Goal: Task Accomplishment & Management: Complete application form

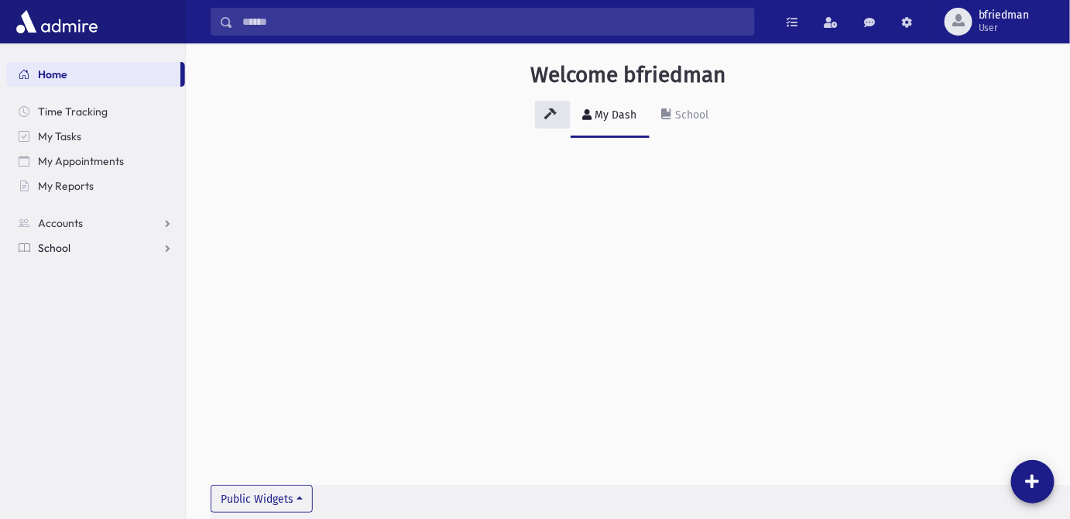
click at [44, 251] on span "School" at bounding box center [54, 248] width 33 height 14
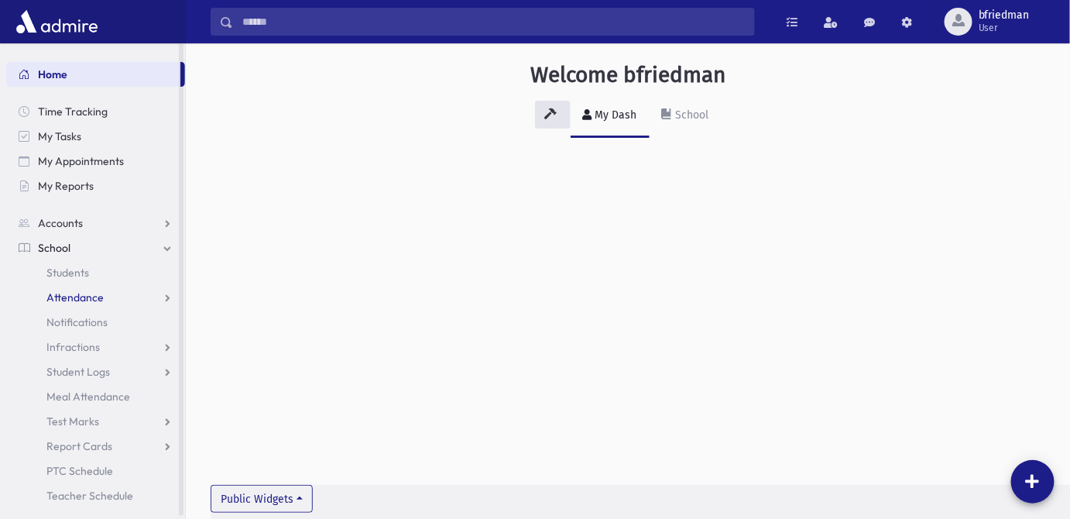
click at [80, 295] on span "Attendance" at bounding box center [74, 297] width 57 height 14
click at [80, 324] on span "Entry" at bounding box center [72, 322] width 26 height 14
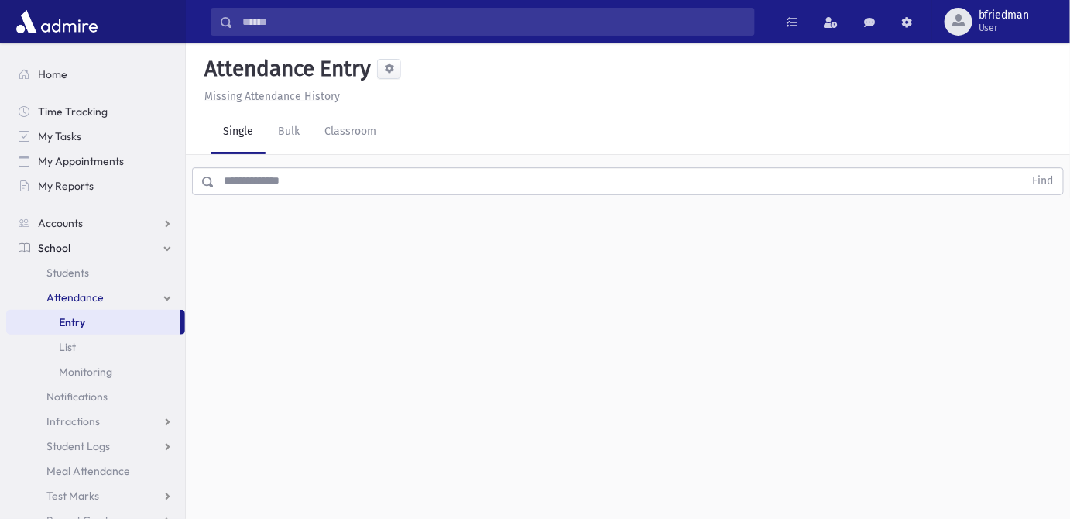
click at [286, 185] on input "text" at bounding box center [619, 181] width 810 height 28
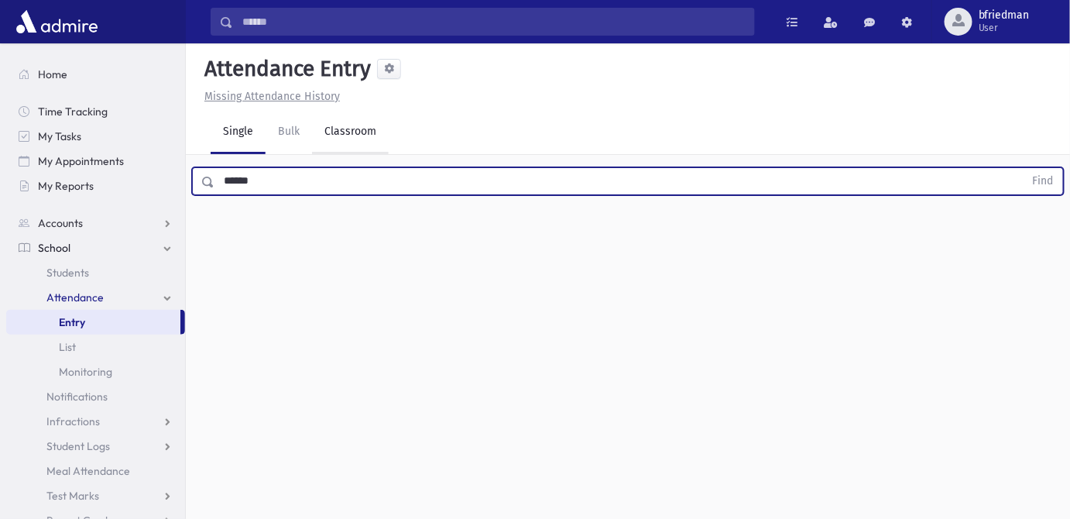
type input "******"
click at [1024, 168] on button "Find" at bounding box center [1043, 181] width 39 height 26
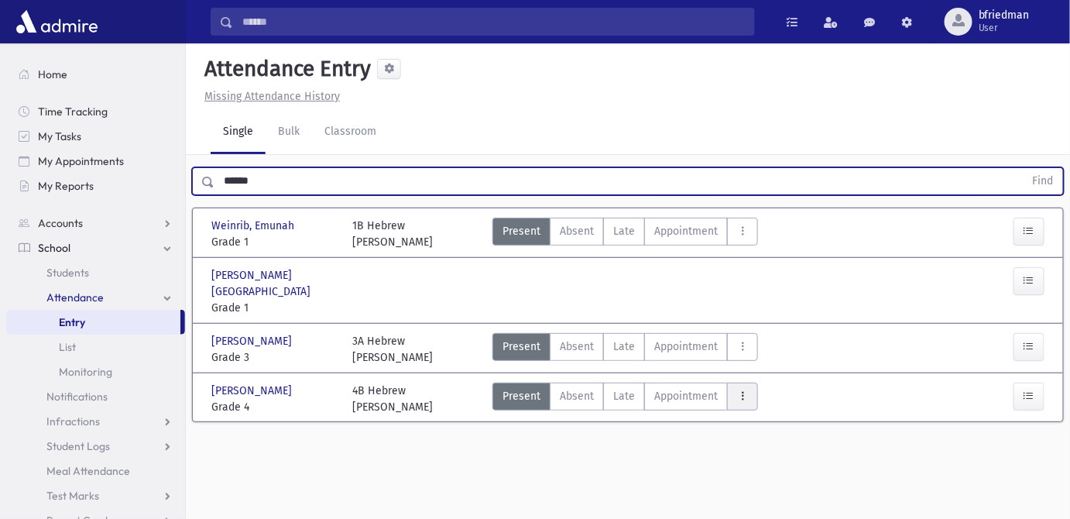
click at [739, 389] on icon "AttTypes" at bounding box center [742, 395] width 11 height 13
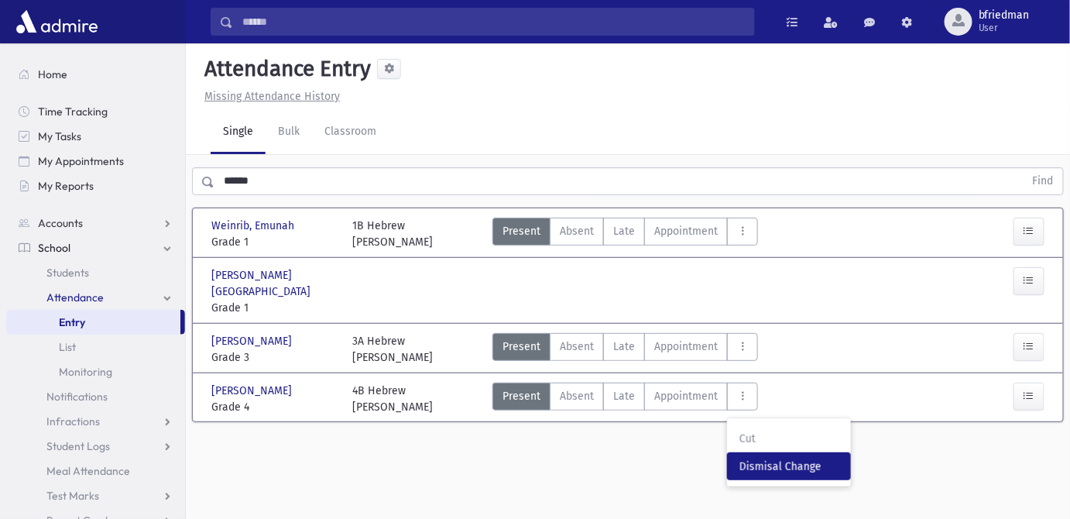
drag, startPoint x: 754, startPoint y: 446, endPoint x: 885, endPoint y: 425, distance: 132.5
click at [756, 458] on span "Dismisal Change" at bounding box center [788, 466] width 99 height 16
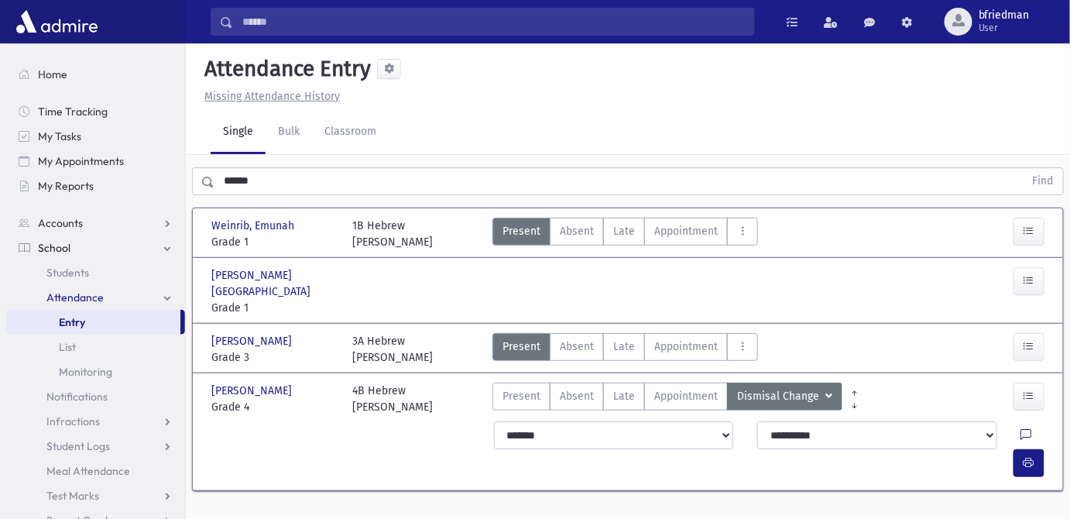
click at [1021, 429] on icon at bounding box center [1026, 435] width 11 height 13
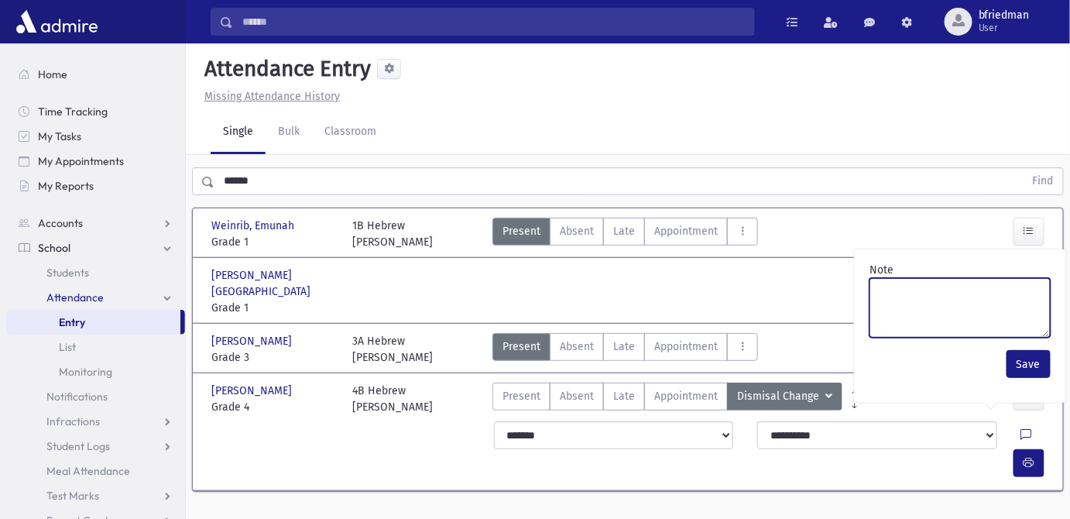
click at [986, 310] on textarea "Note" at bounding box center [959, 308] width 181 height 60
click at [904, 293] on textarea "*******" at bounding box center [959, 308] width 181 height 60
type textarea "*******"
drag, startPoint x: 1017, startPoint y: 358, endPoint x: 1032, endPoint y: 413, distance: 57.7
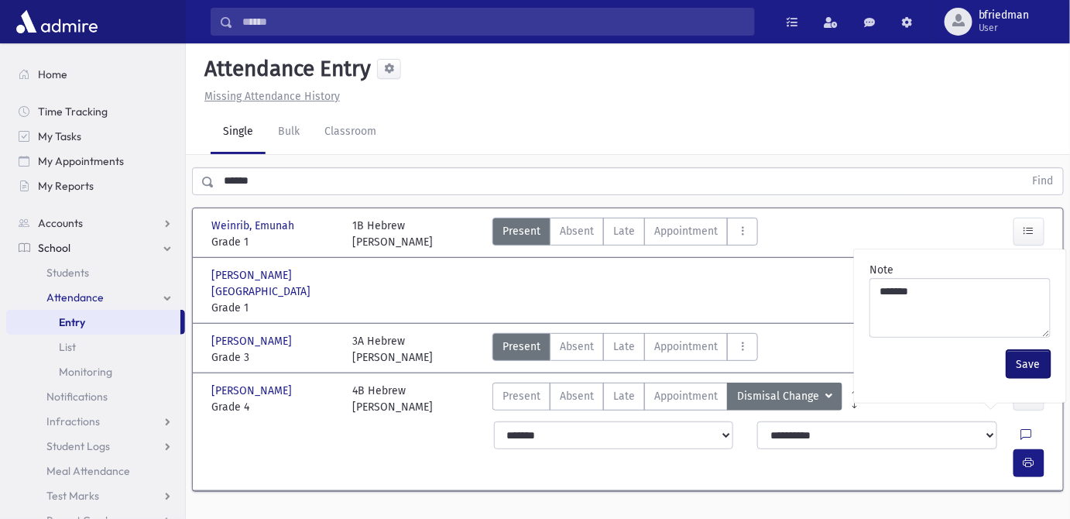
click at [1018, 359] on button "Save" at bounding box center [1029, 364] width 44 height 28
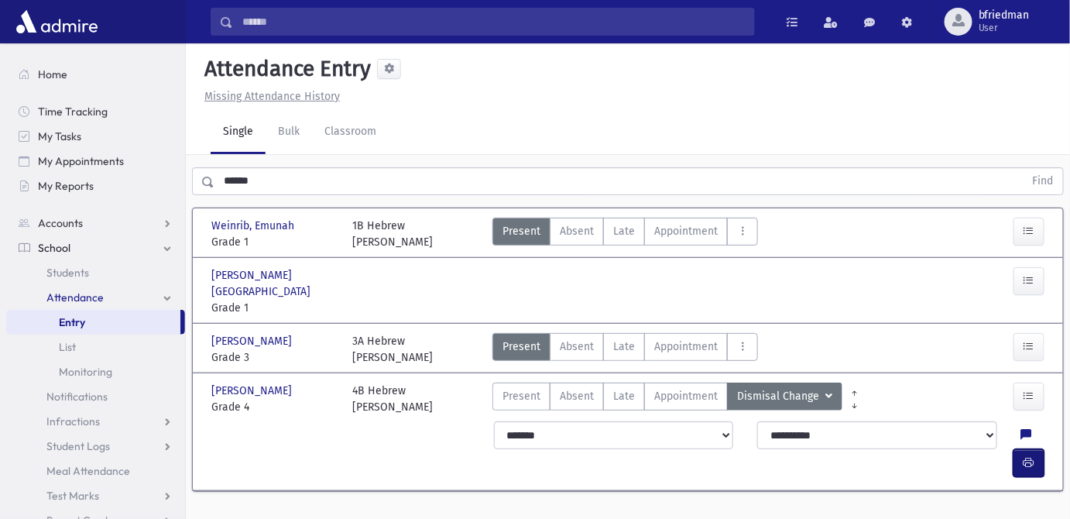
drag, startPoint x: 1031, startPoint y: 421, endPoint x: 533, endPoint y: 321, distance: 507.2
click at [1028, 456] on icon "button" at bounding box center [1029, 462] width 11 height 13
click at [1031, 282] on icon "button" at bounding box center [1029, 280] width 11 height 13
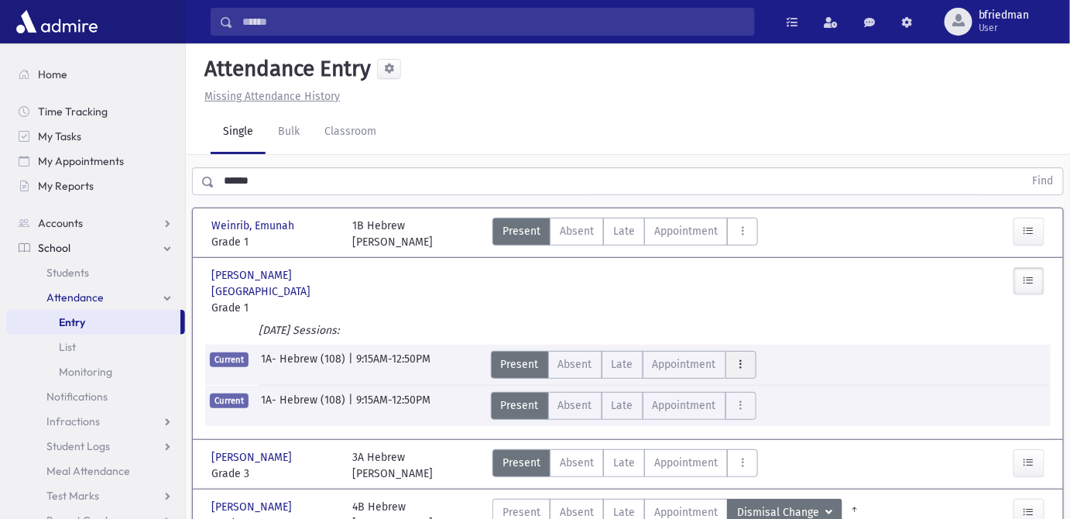
drag, startPoint x: 728, startPoint y: 352, endPoint x: 743, endPoint y: 359, distance: 16.6
click at [729, 351] on button "AttTypes" at bounding box center [740, 365] width 31 height 28
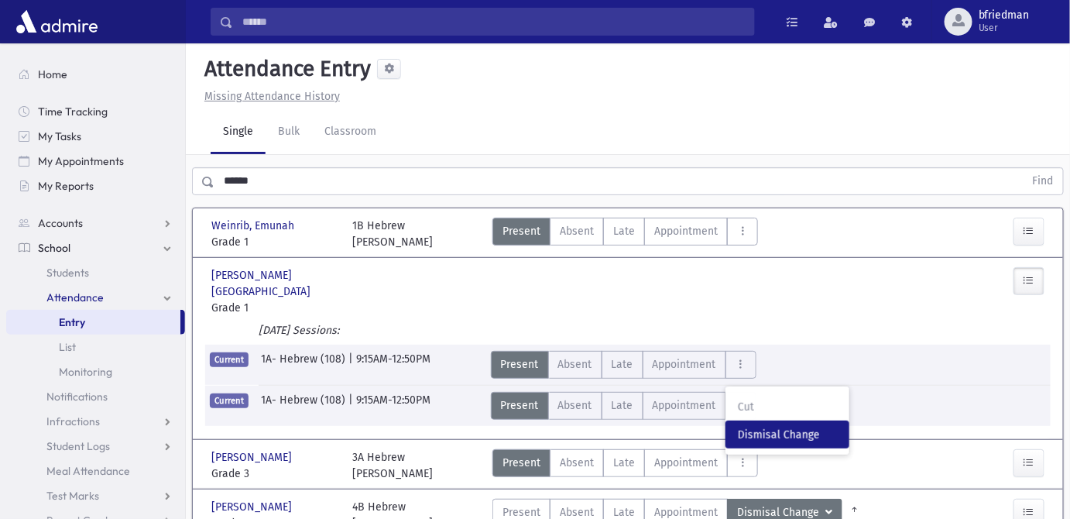
click at [743, 427] on span "Dismisal Change" at bounding box center [787, 435] width 99 height 16
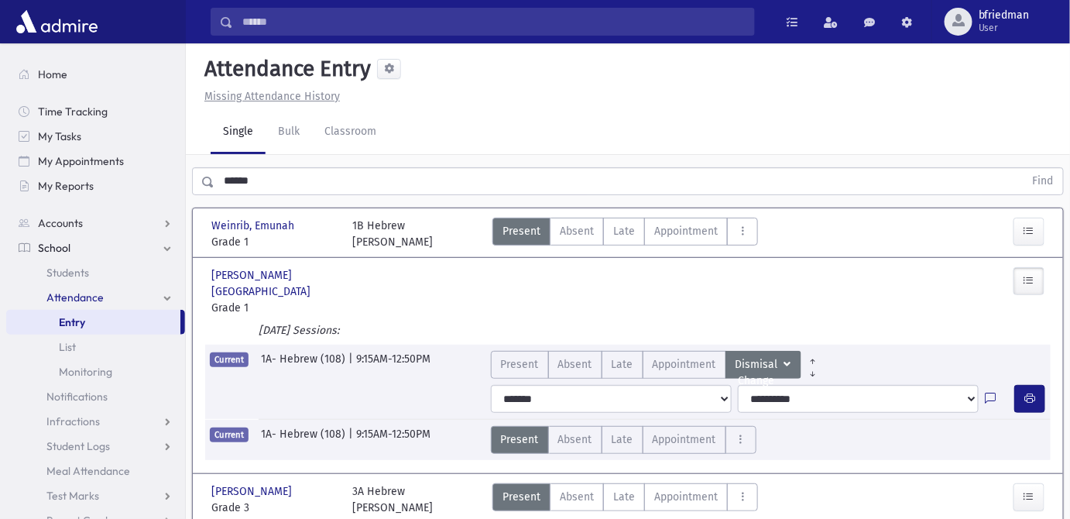
drag, startPoint x: 990, startPoint y: 380, endPoint x: 972, endPoint y: 376, distance: 17.7
click at [990, 393] on icon at bounding box center [990, 399] width 11 height 13
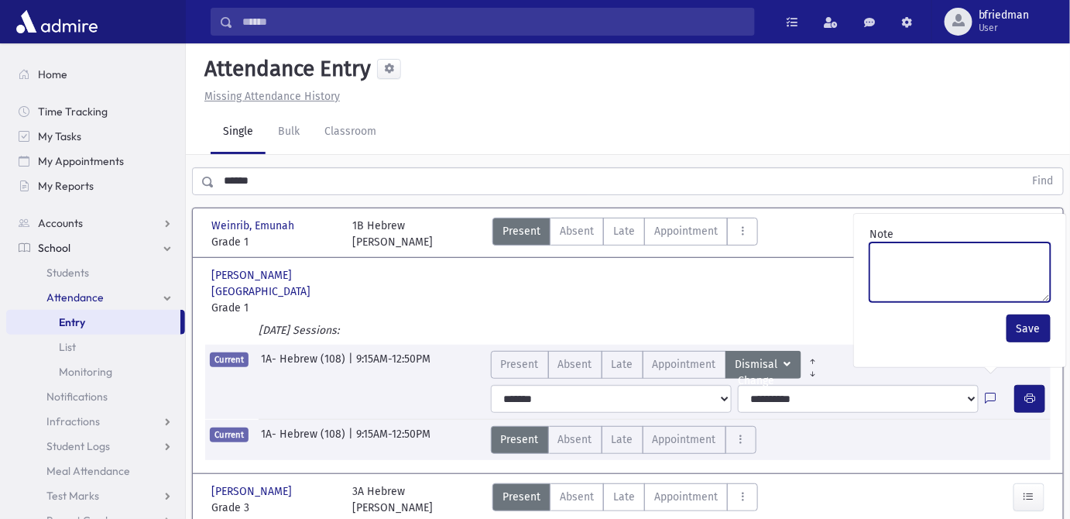
click at [923, 276] on textarea "Note" at bounding box center [959, 272] width 181 height 60
paste textarea "*******"
type textarea "*******"
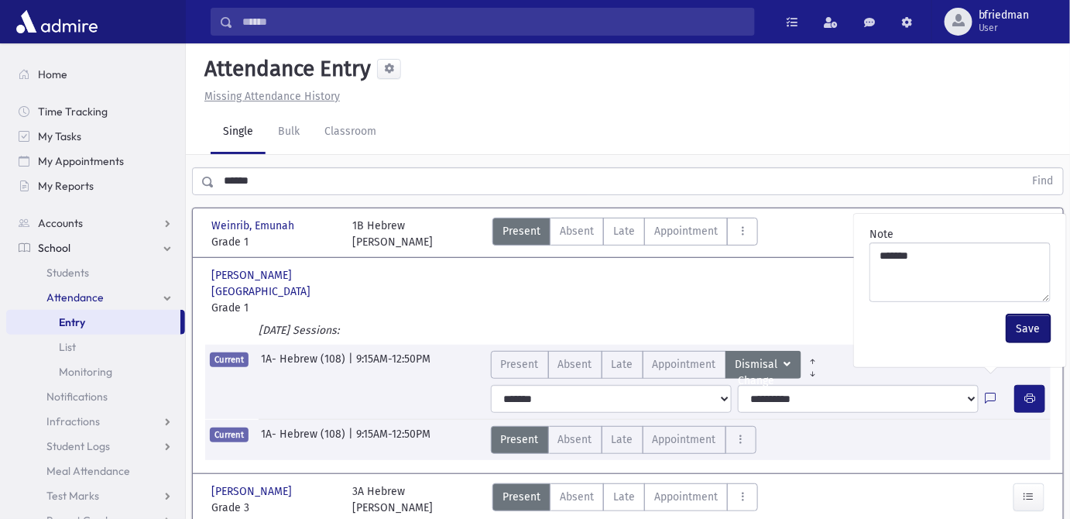
click at [1018, 324] on button "Save" at bounding box center [1029, 328] width 44 height 28
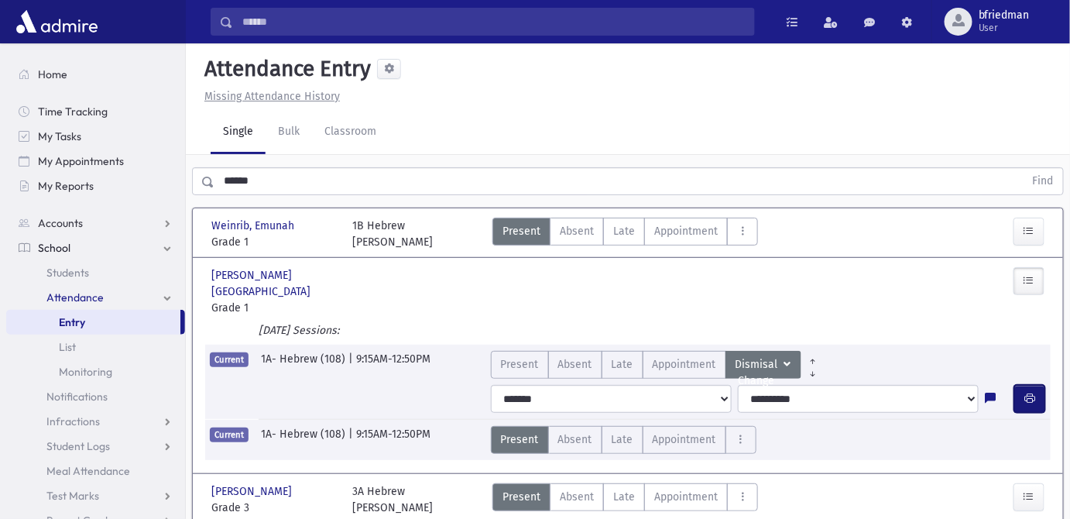
click at [1028, 392] on icon "button" at bounding box center [1029, 398] width 11 height 13
drag, startPoint x: 257, startPoint y: 184, endPoint x: -93, endPoint y: 111, distance: 357.5
click at [0, 111] on html "Search Results All Accounts Students" at bounding box center [535, 259] width 1070 height 519
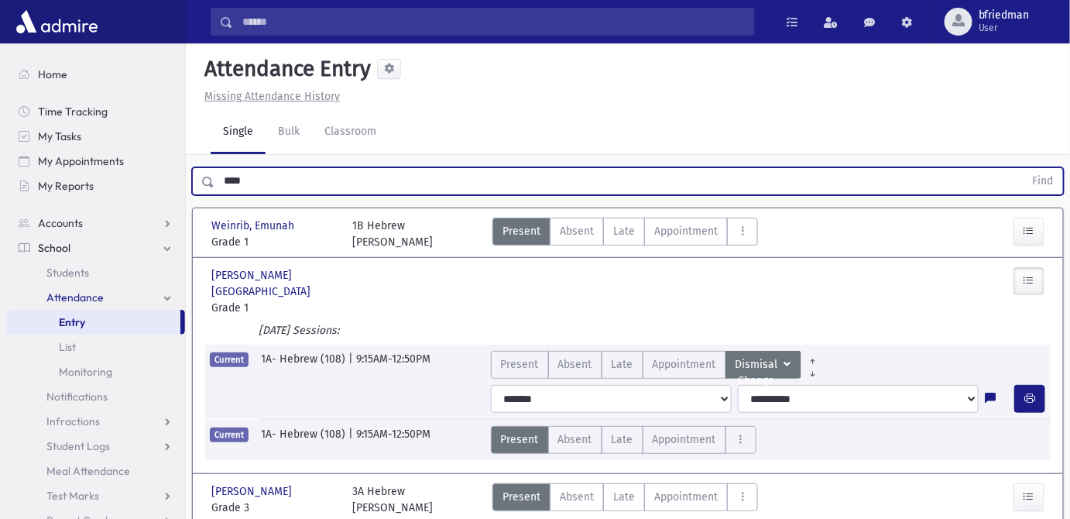
click at [1024, 168] on button "Find" at bounding box center [1043, 181] width 39 height 26
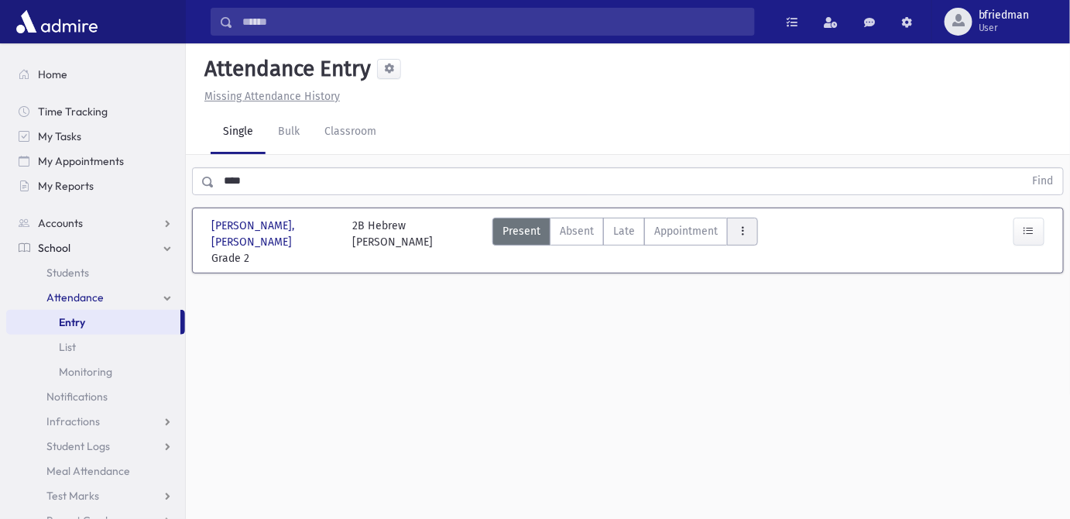
click at [738, 228] on icon "AttTypes" at bounding box center [742, 231] width 11 height 13
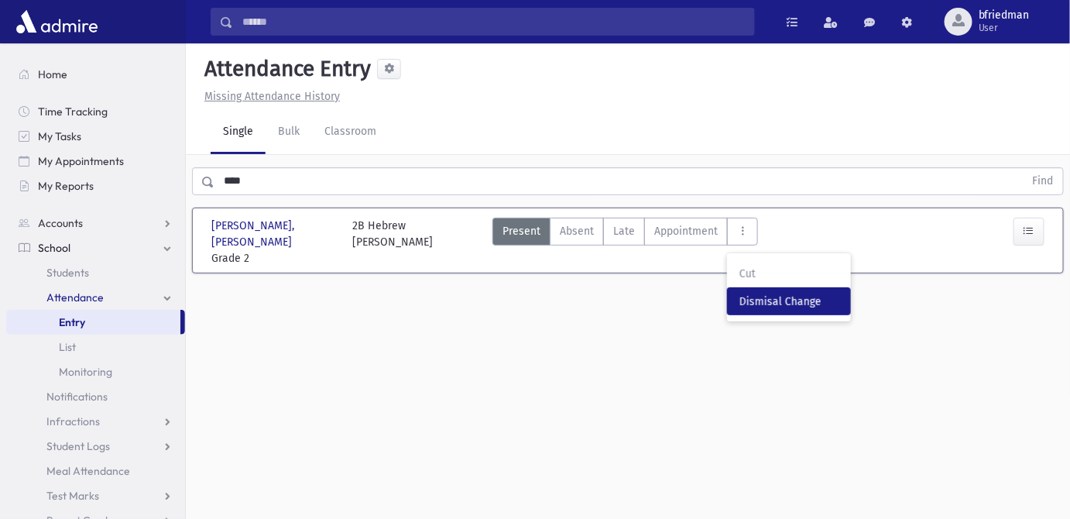
click at [773, 297] on span "Dismisal Change" at bounding box center [788, 301] width 99 height 16
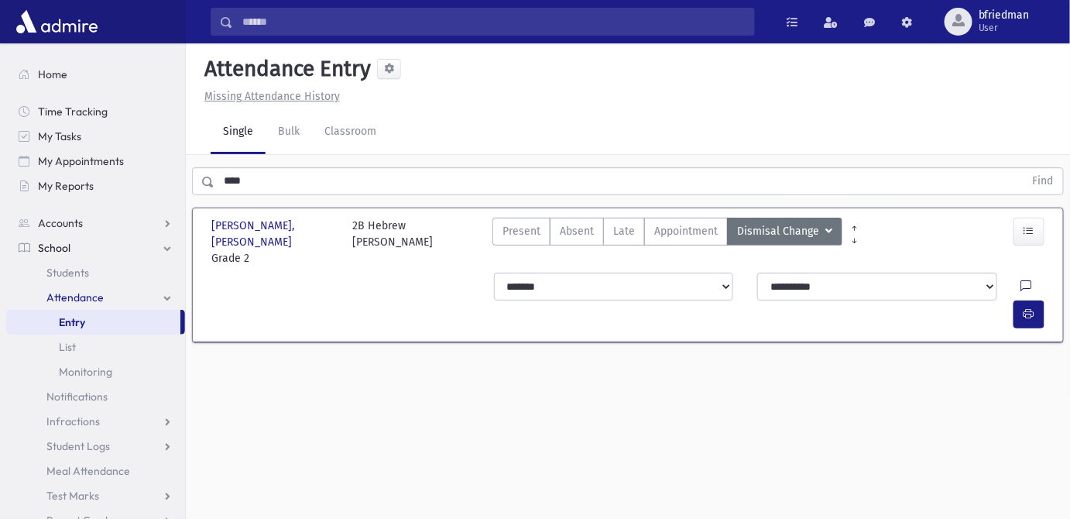
click at [1021, 280] on icon at bounding box center [1026, 286] width 11 height 13
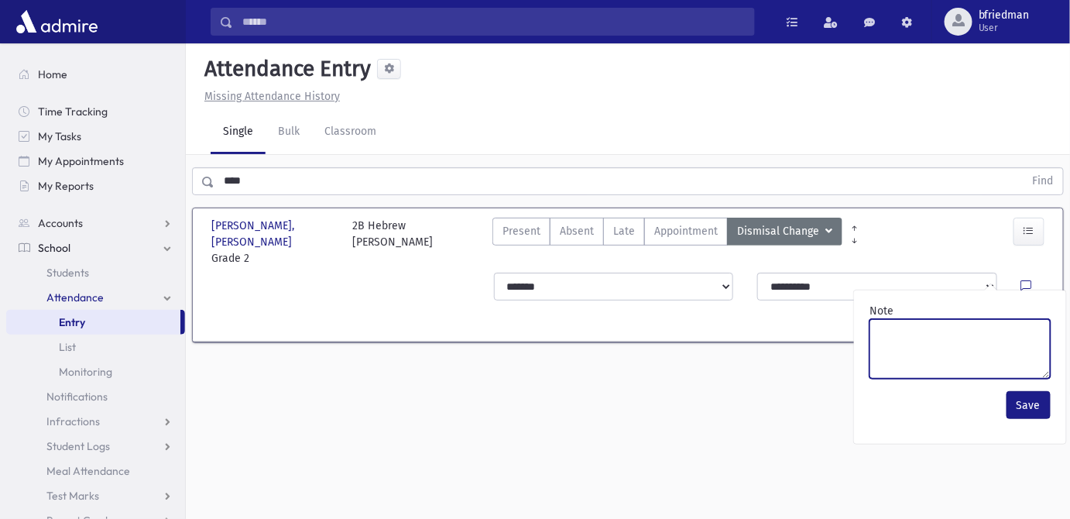
click at [1008, 345] on textarea "Note" at bounding box center [959, 349] width 181 height 60
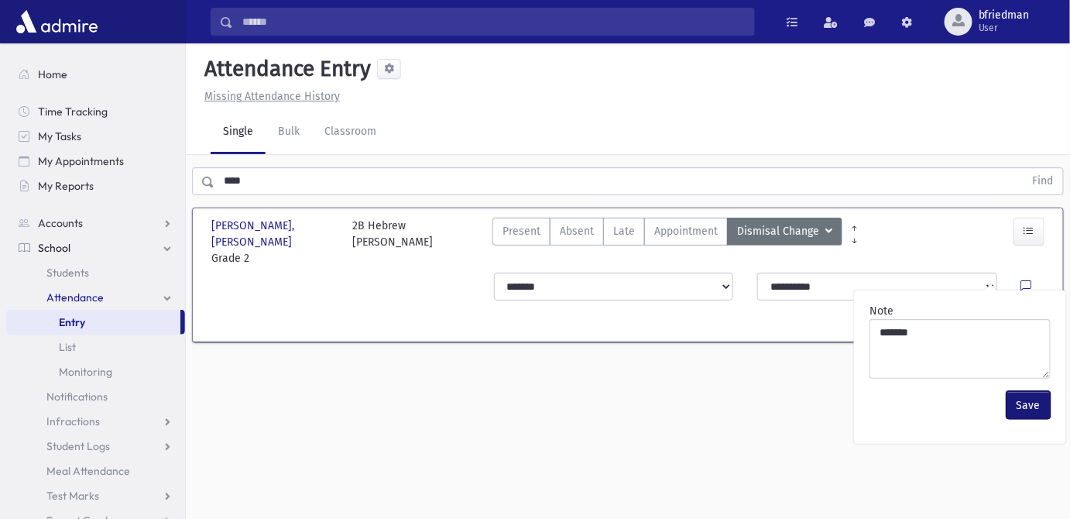
click at [1034, 405] on button "Save" at bounding box center [1029, 405] width 44 height 28
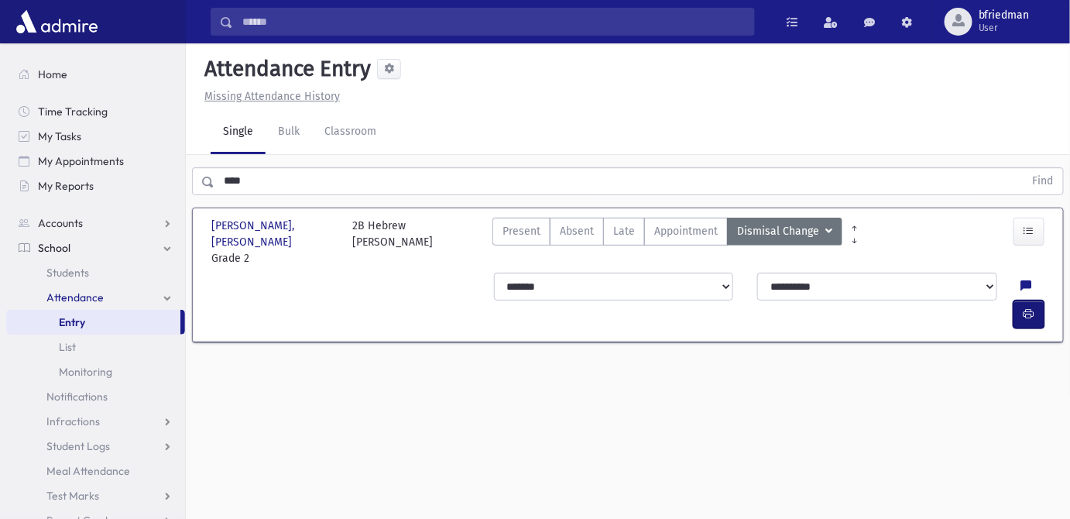
click at [1025, 307] on icon "button" at bounding box center [1029, 313] width 11 height 13
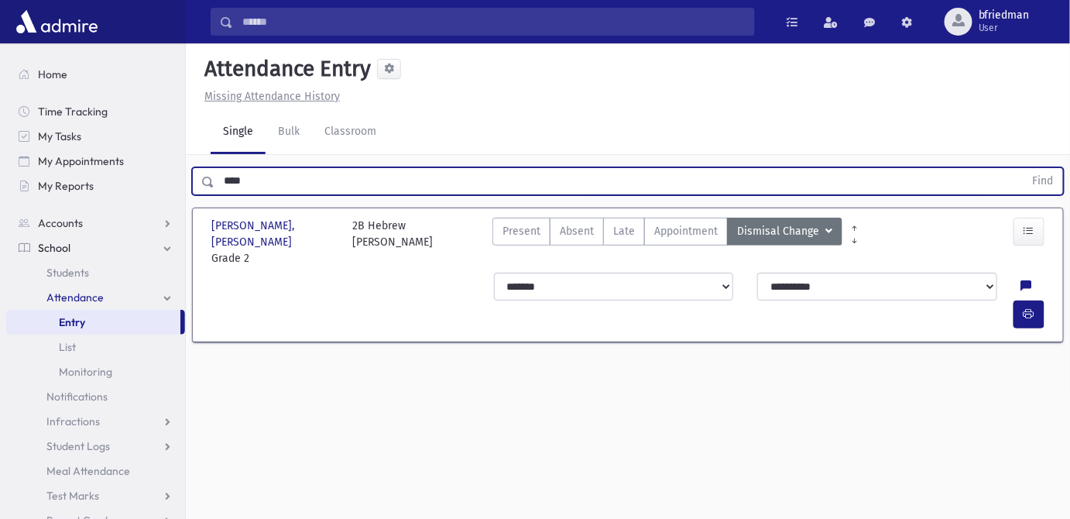
drag, startPoint x: 258, startPoint y: 177, endPoint x: -199, endPoint y: 77, distance: 467.8
click at [0, 77] on html "Search Results All Accounts Students" at bounding box center [535, 259] width 1070 height 519
click at [1024, 168] on button "Find" at bounding box center [1043, 181] width 39 height 26
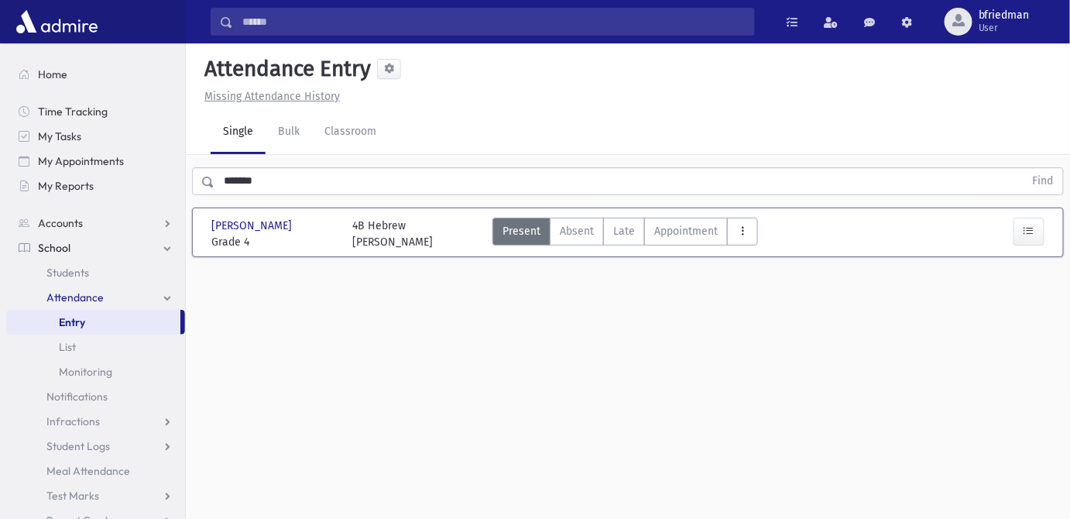
drag, startPoint x: 738, startPoint y: 232, endPoint x: 749, endPoint y: 271, distance: 40.2
click at [739, 232] on icon "AttTypes" at bounding box center [742, 231] width 11 height 13
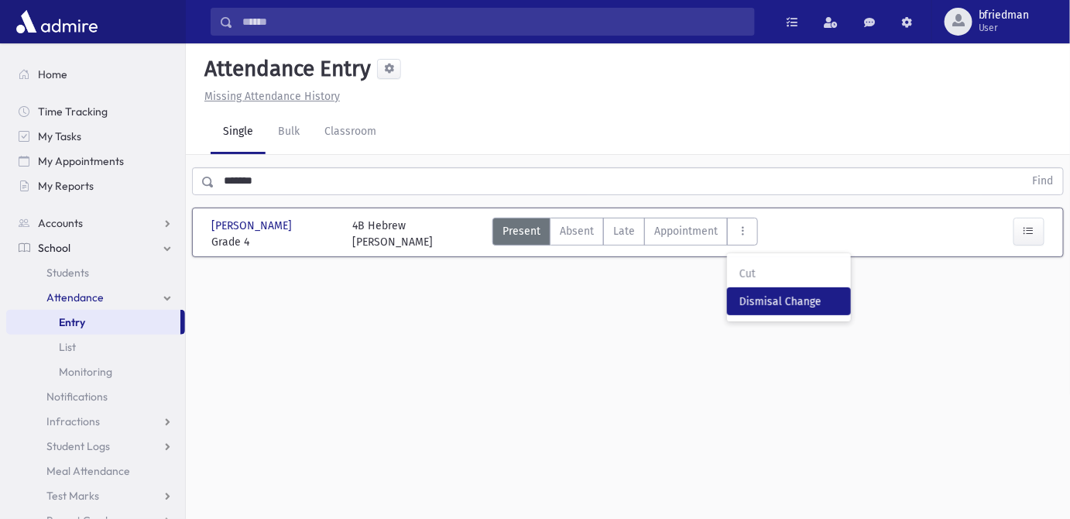
drag, startPoint x: 765, startPoint y: 295, endPoint x: 914, endPoint y: 309, distance: 150.1
click at [769, 296] on span "Dismisal Change" at bounding box center [788, 301] width 99 height 16
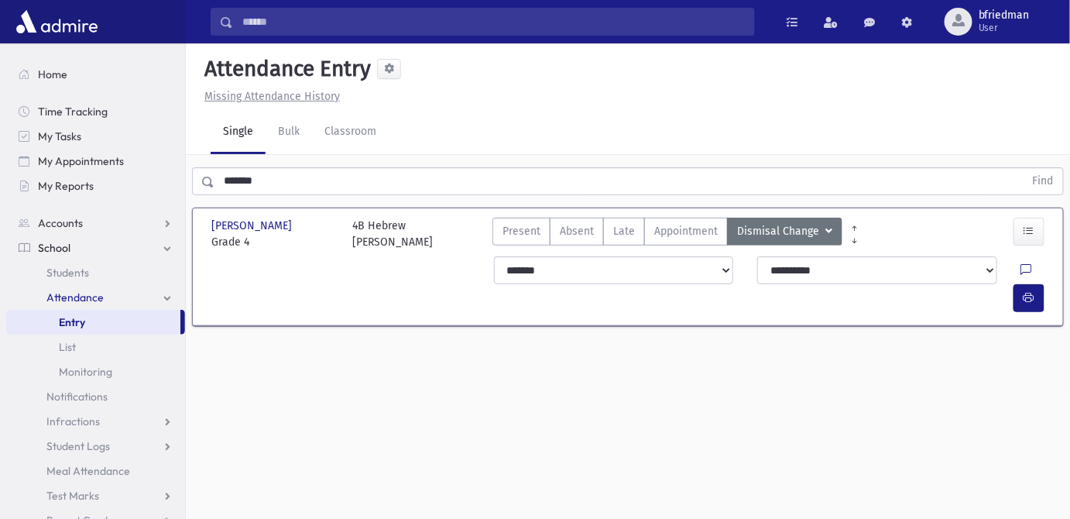
drag, startPoint x: 990, startPoint y: 266, endPoint x: 999, endPoint y: 284, distance: 20.4
click at [1021, 267] on icon at bounding box center [1026, 270] width 11 height 13
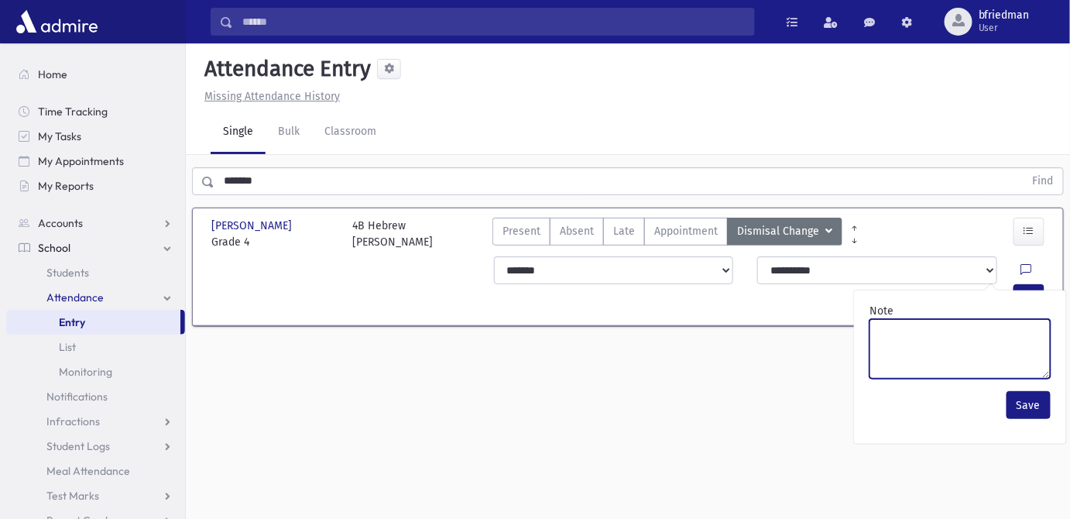
click at [1006, 345] on textarea "Note" at bounding box center [959, 349] width 181 height 60
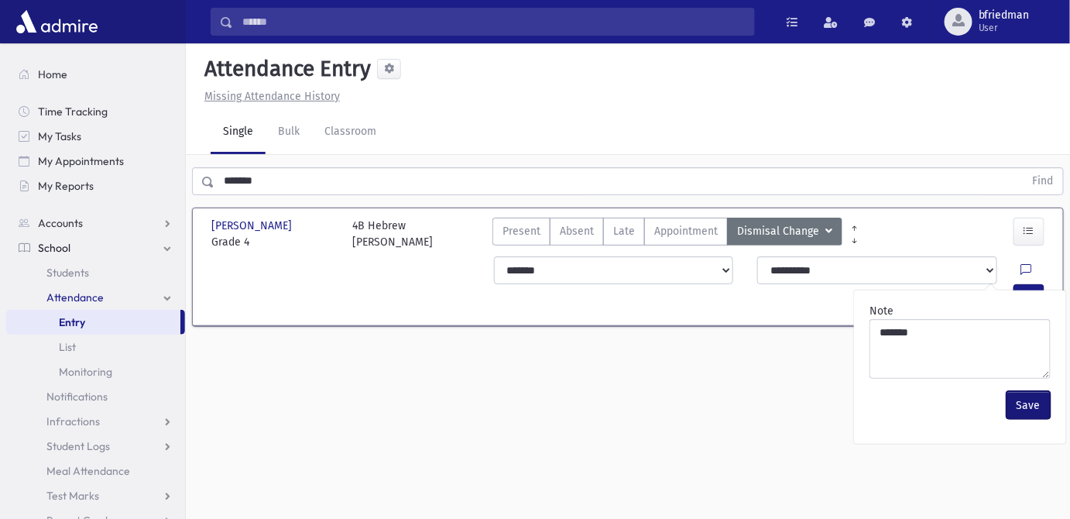
click at [1026, 399] on button "Save" at bounding box center [1029, 405] width 44 height 28
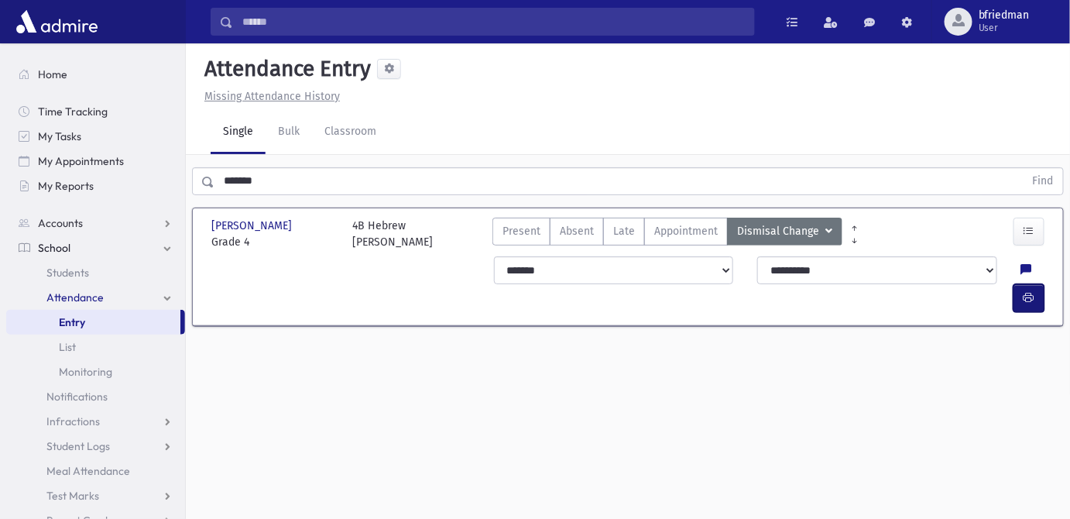
drag, startPoint x: 1027, startPoint y: 277, endPoint x: 869, endPoint y: 266, distance: 157.5
click at [1024, 284] on button "button" at bounding box center [1029, 298] width 31 height 28
drag, startPoint x: -43, startPoint y: 111, endPoint x: -283, endPoint y: 68, distance: 244.7
click at [0, 68] on html "Search Results All Accounts Students" at bounding box center [535, 259] width 1070 height 519
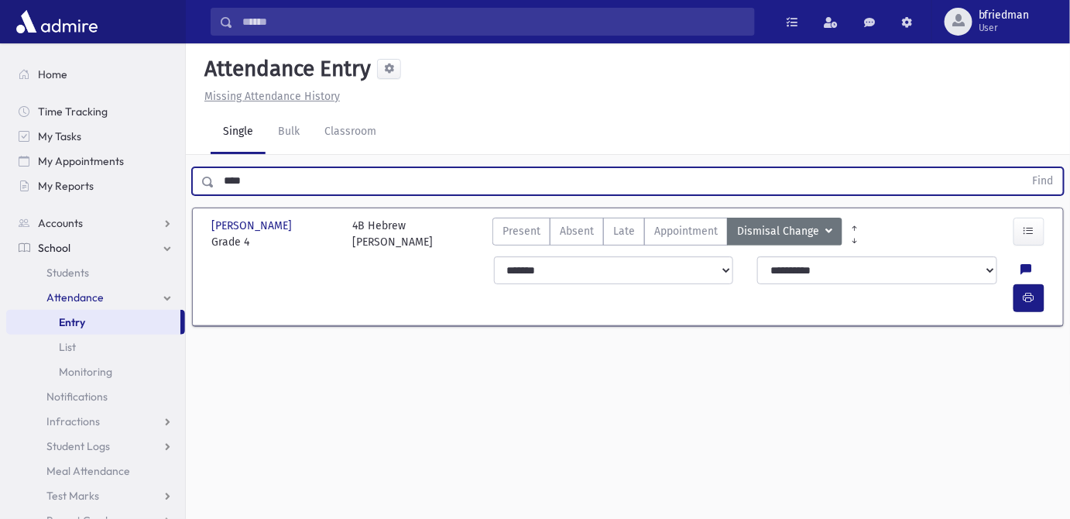
click at [1024, 168] on button "Find" at bounding box center [1043, 181] width 39 height 26
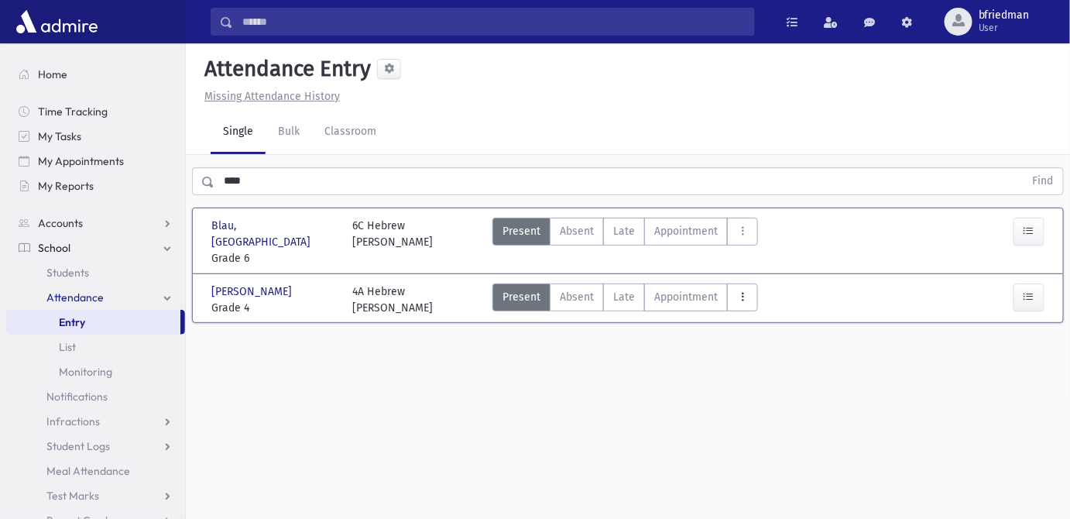
drag, startPoint x: 737, startPoint y: 282, endPoint x: 766, endPoint y: 318, distance: 46.3
click at [739, 290] on icon "AttTypes" at bounding box center [742, 296] width 11 height 13
click at [767, 359] on span "Dismisal Change" at bounding box center [788, 367] width 99 height 16
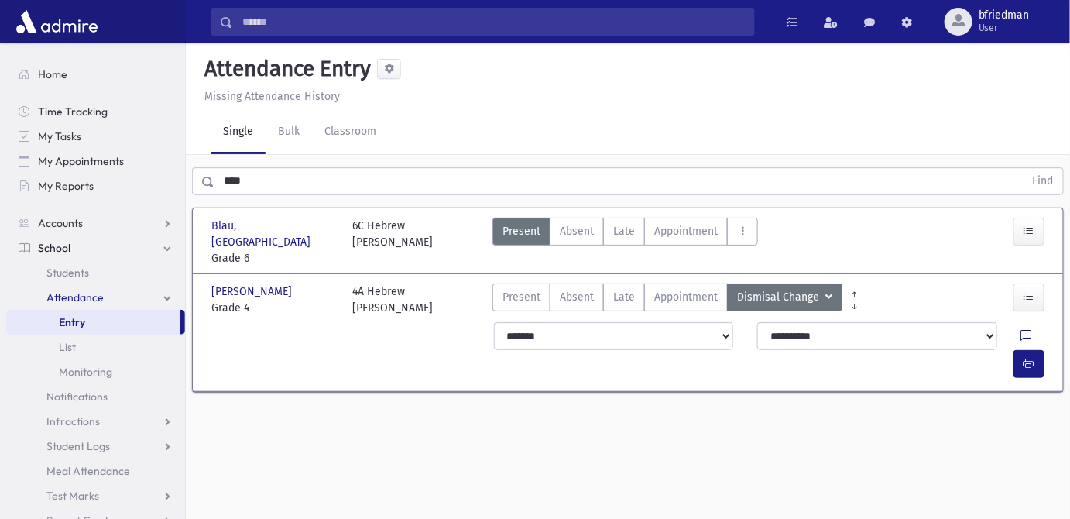
click at [1021, 330] on icon at bounding box center [1026, 336] width 11 height 13
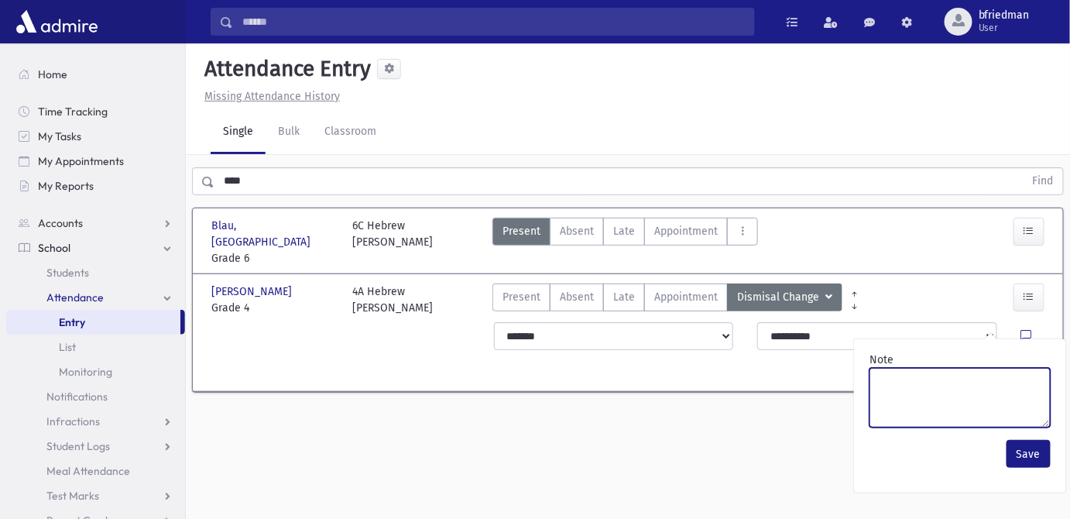
click at [985, 378] on textarea "Note" at bounding box center [959, 398] width 181 height 60
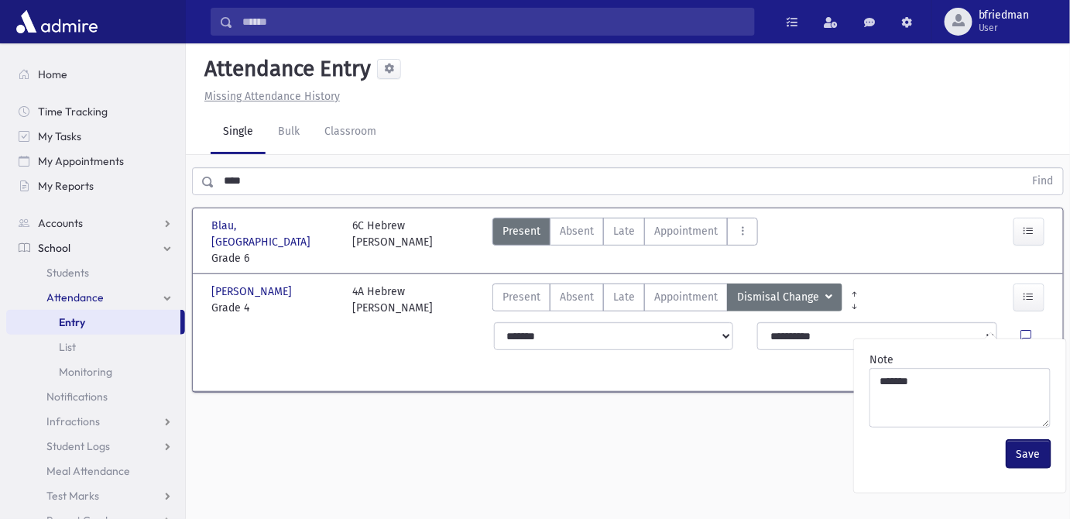
drag, startPoint x: 1048, startPoint y: 451, endPoint x: 1034, endPoint y: 379, distance: 72.4
click at [1048, 451] on button "Save" at bounding box center [1029, 454] width 44 height 28
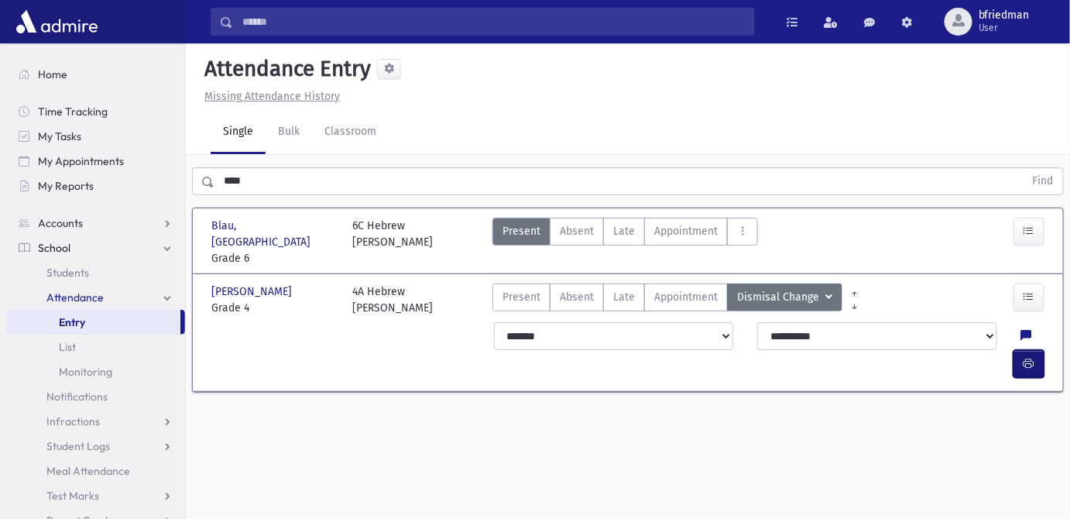
drag, startPoint x: 1032, startPoint y: 314, endPoint x: 795, endPoint y: 312, distance: 236.9
click at [1030, 357] on icon "button" at bounding box center [1029, 363] width 11 height 13
drag, startPoint x: 269, startPoint y: 175, endPoint x: -221, endPoint y: 75, distance: 500.2
click at [0, 75] on html "Search Results All Accounts Students" at bounding box center [535, 259] width 1070 height 519
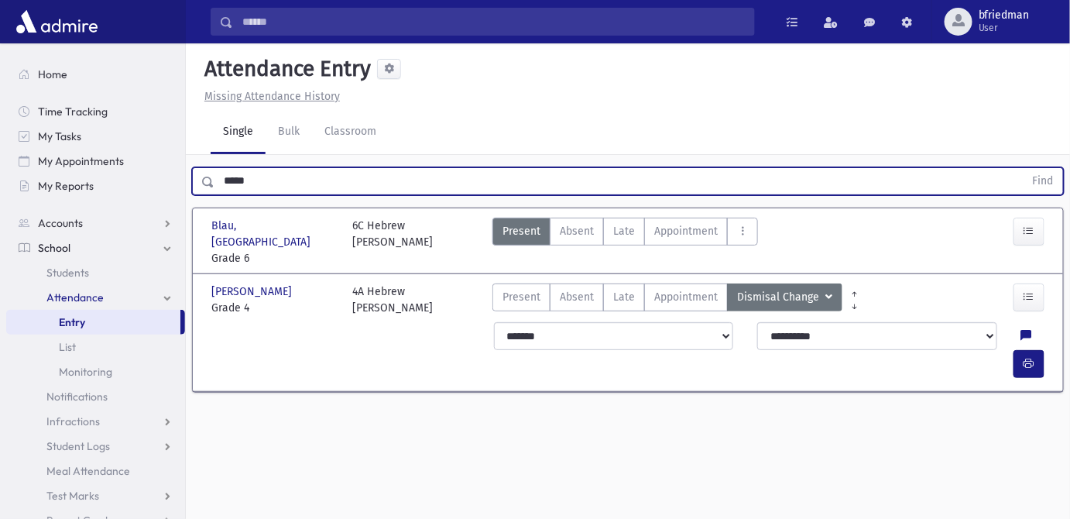
click at [1024, 168] on button "Find" at bounding box center [1043, 181] width 39 height 26
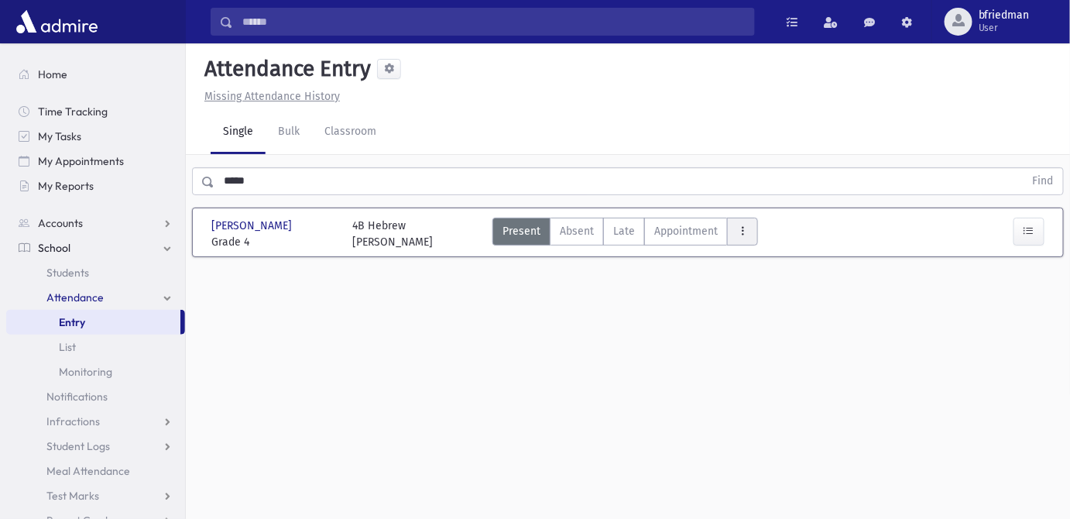
click at [743, 234] on icon "AttTypes" at bounding box center [742, 231] width 11 height 13
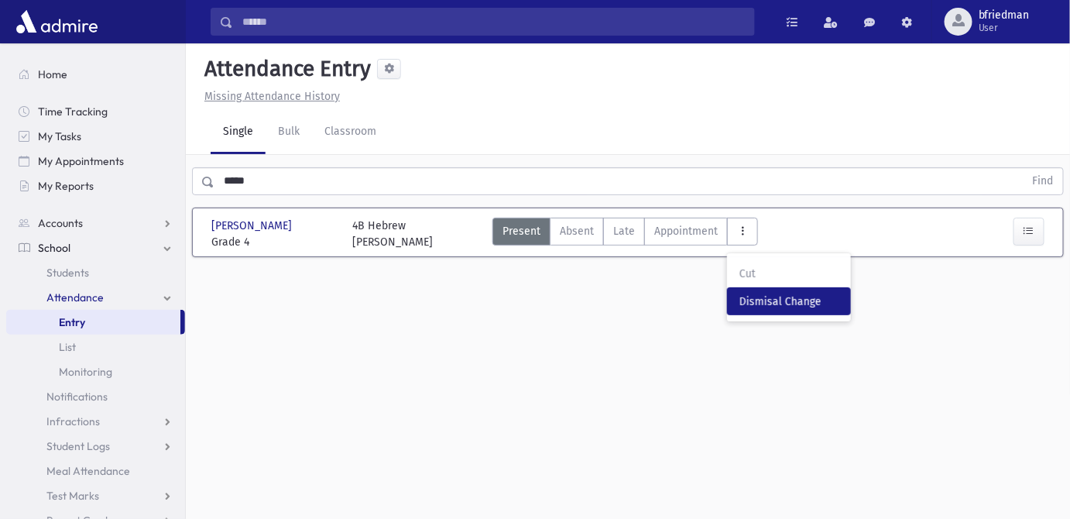
click at [756, 296] on span "Dismisal Change" at bounding box center [788, 301] width 99 height 16
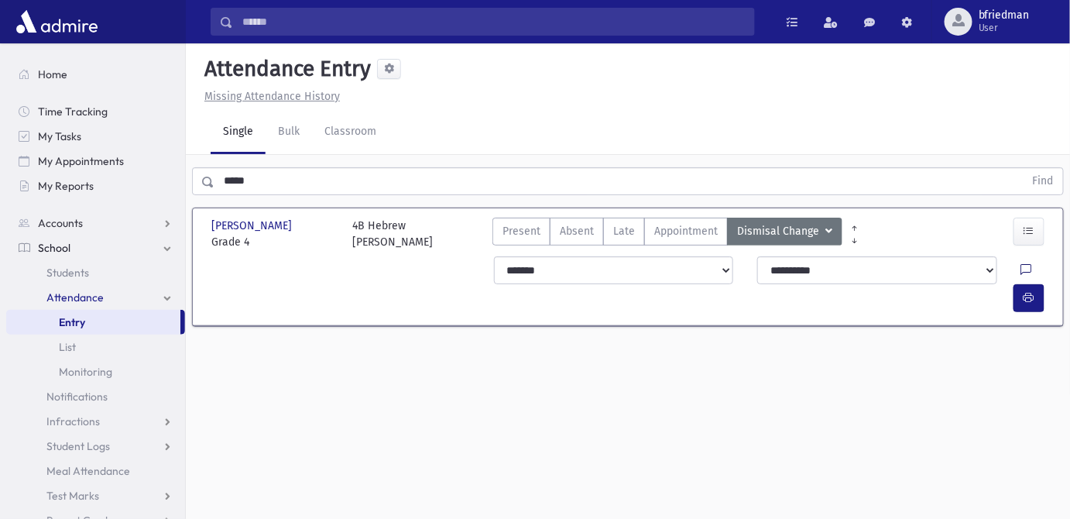
drag, startPoint x: 989, startPoint y: 268, endPoint x: 985, endPoint y: 277, distance: 10.1
click at [1021, 268] on icon at bounding box center [1026, 270] width 11 height 13
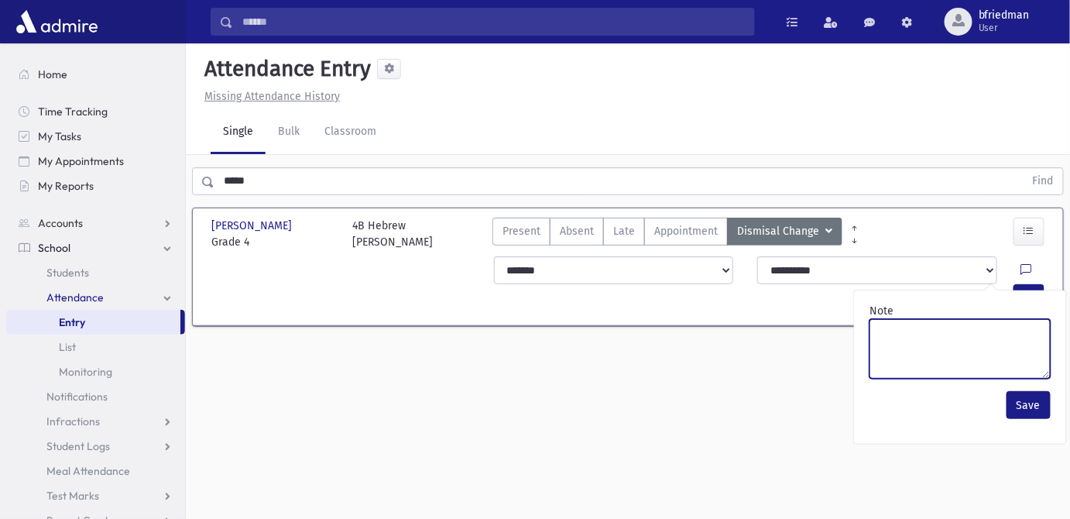
click at [980, 337] on textarea "Note" at bounding box center [959, 349] width 181 height 60
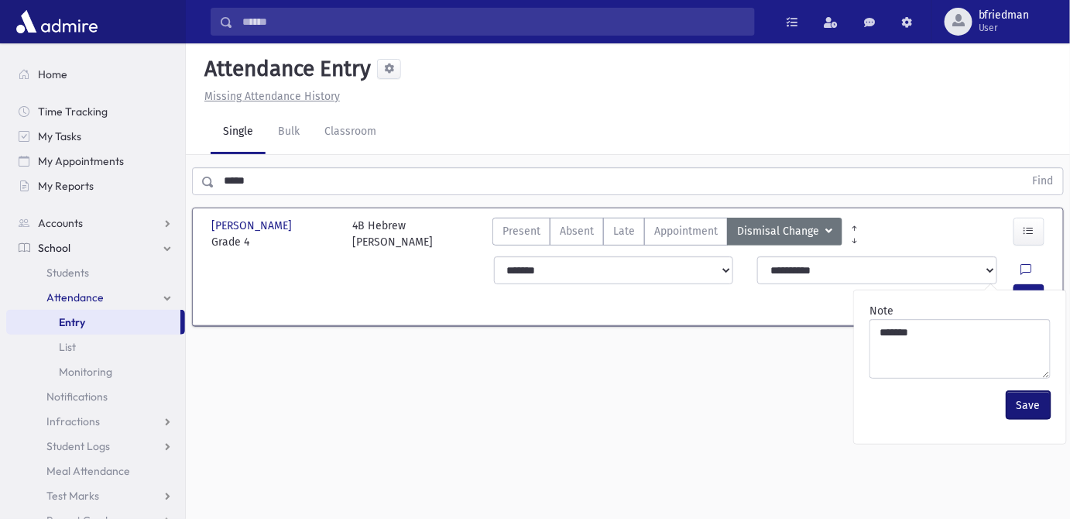
drag, startPoint x: 1032, startPoint y: 409, endPoint x: 1025, endPoint y: 370, distance: 39.3
click at [1030, 407] on button "Save" at bounding box center [1029, 405] width 44 height 28
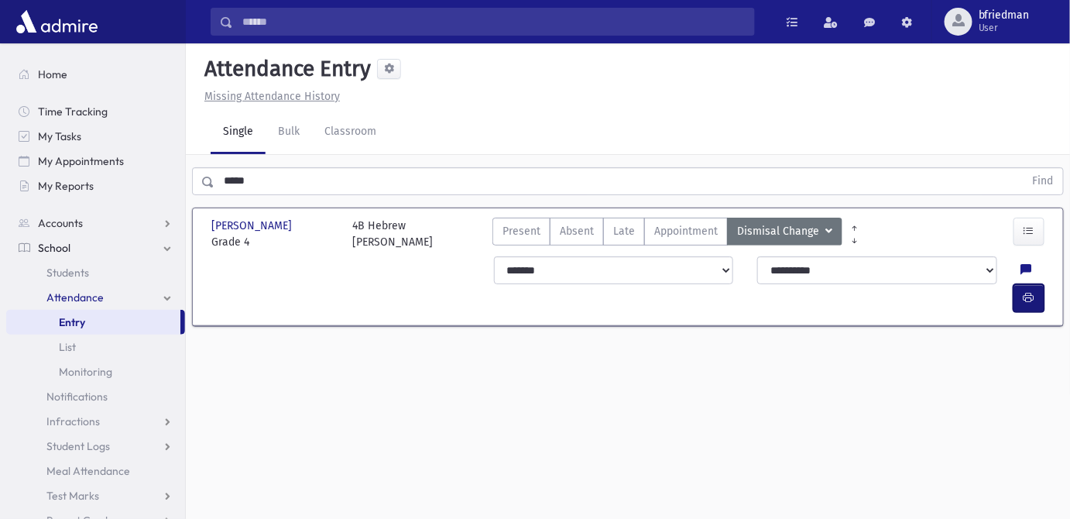
click at [1026, 284] on button "button" at bounding box center [1029, 298] width 31 height 28
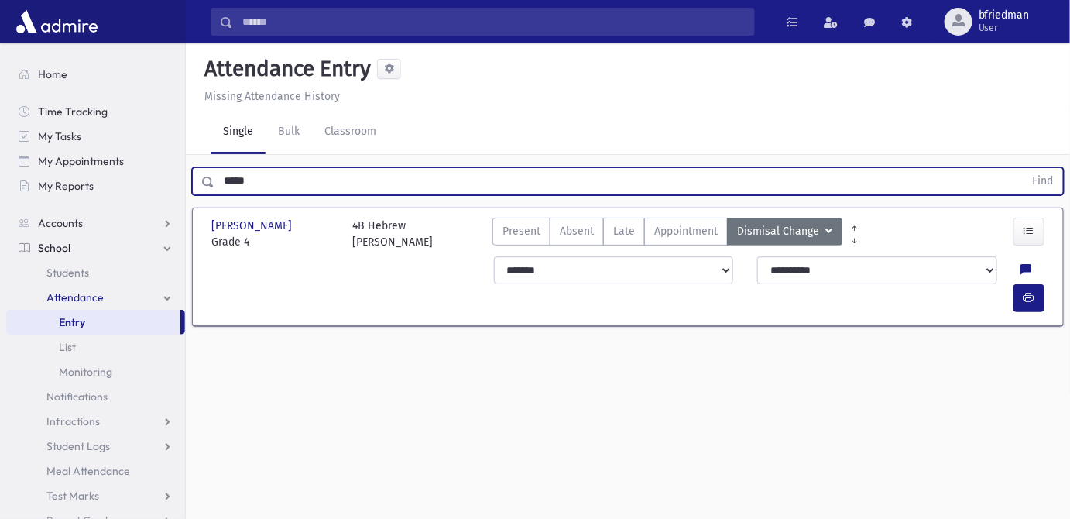
drag, startPoint x: 264, startPoint y: 181, endPoint x: -208, endPoint y: 108, distance: 478.0
click at [0, 108] on html "Search Results All Accounts Students" at bounding box center [535, 259] width 1070 height 519
type input "******"
click at [1024, 168] on button "Find" at bounding box center [1043, 181] width 39 height 26
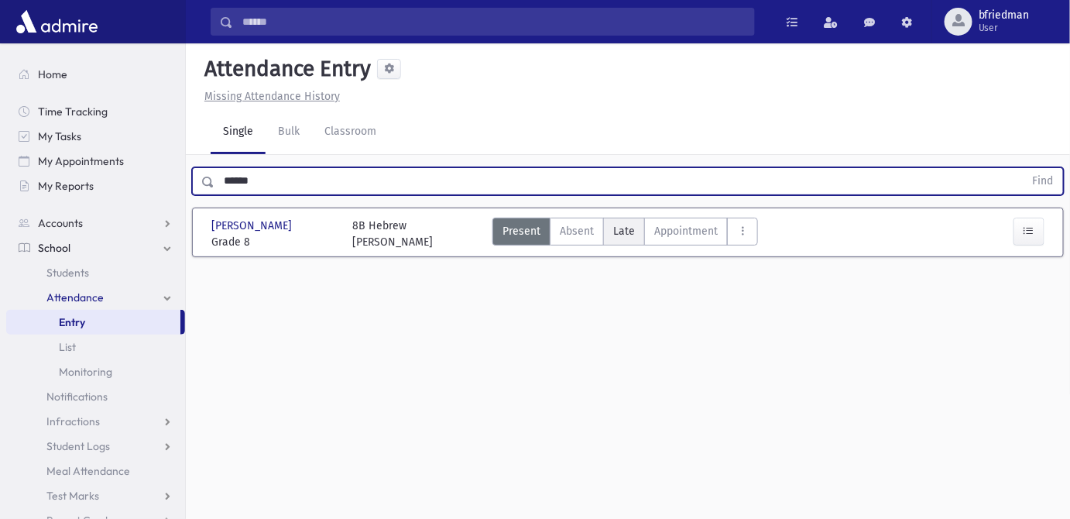
click at [624, 234] on span "Late" at bounding box center [624, 231] width 22 height 16
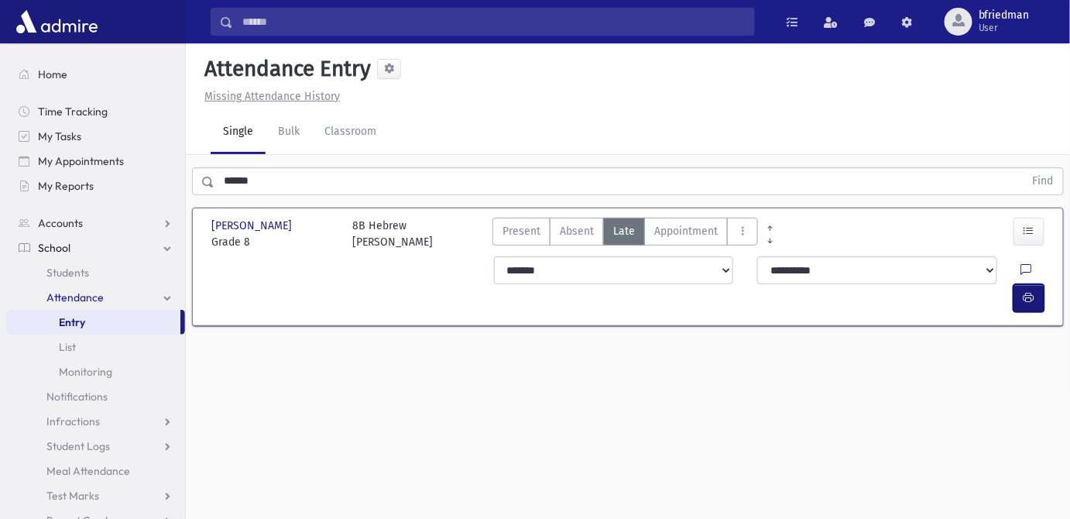
click at [1028, 291] on icon "button" at bounding box center [1029, 297] width 11 height 13
drag, startPoint x: 289, startPoint y: 186, endPoint x: -126, endPoint y: 75, distance: 429.5
click at [0, 75] on html "Search Results All Accounts Students" at bounding box center [535, 259] width 1070 height 519
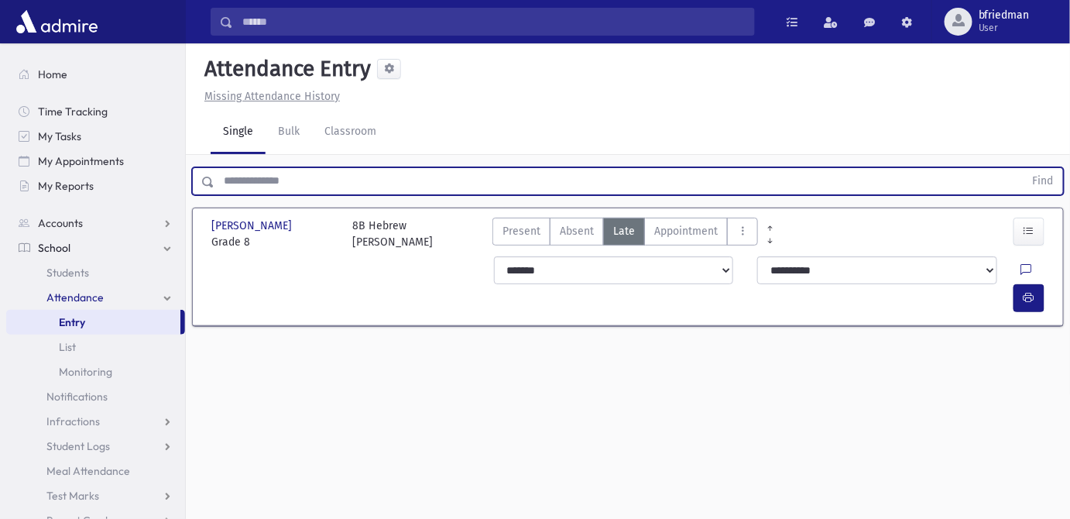
click at [1024, 168] on button "Find" at bounding box center [1043, 181] width 39 height 26
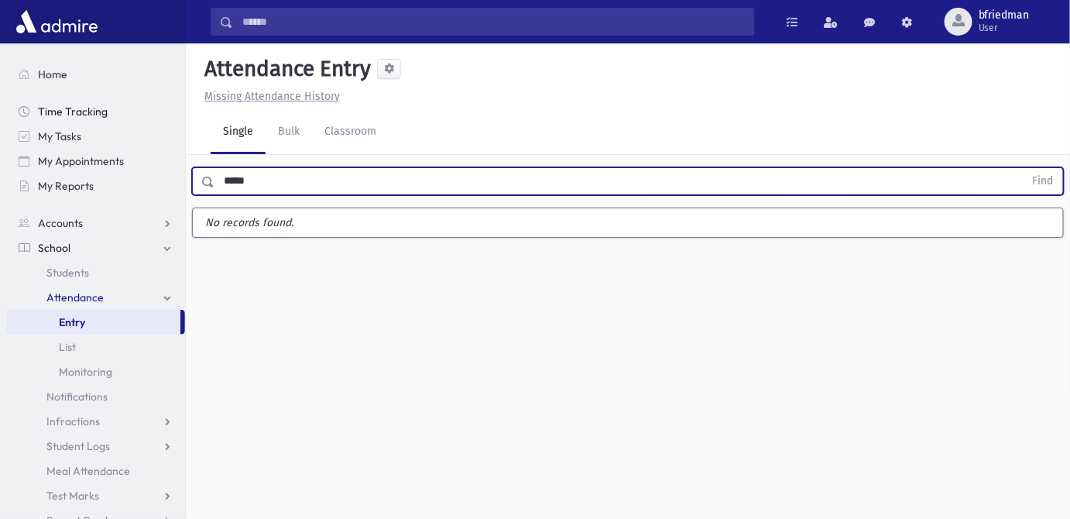
click at [1024, 168] on button "Find" at bounding box center [1043, 181] width 39 height 26
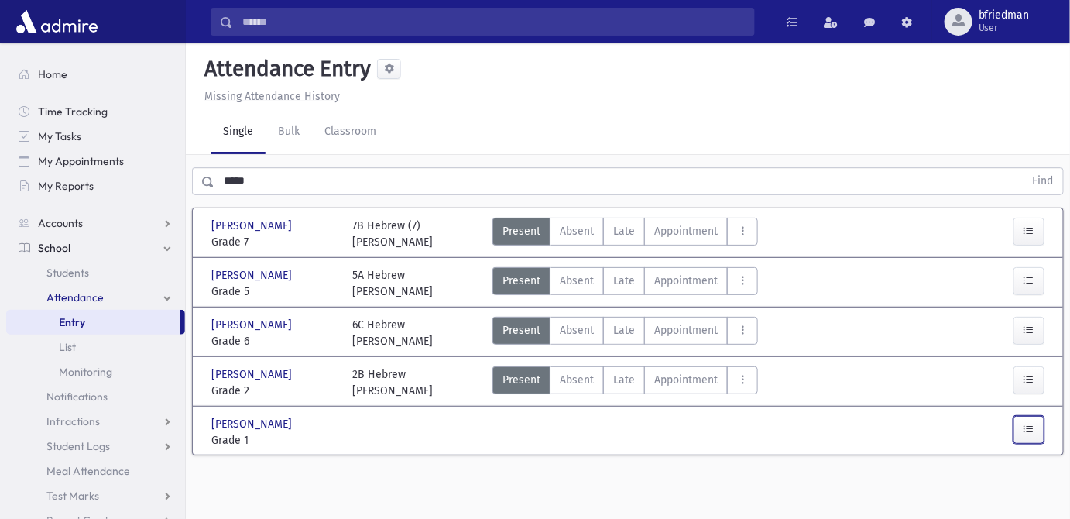
click at [1028, 427] on icon "button" at bounding box center [1029, 429] width 11 height 13
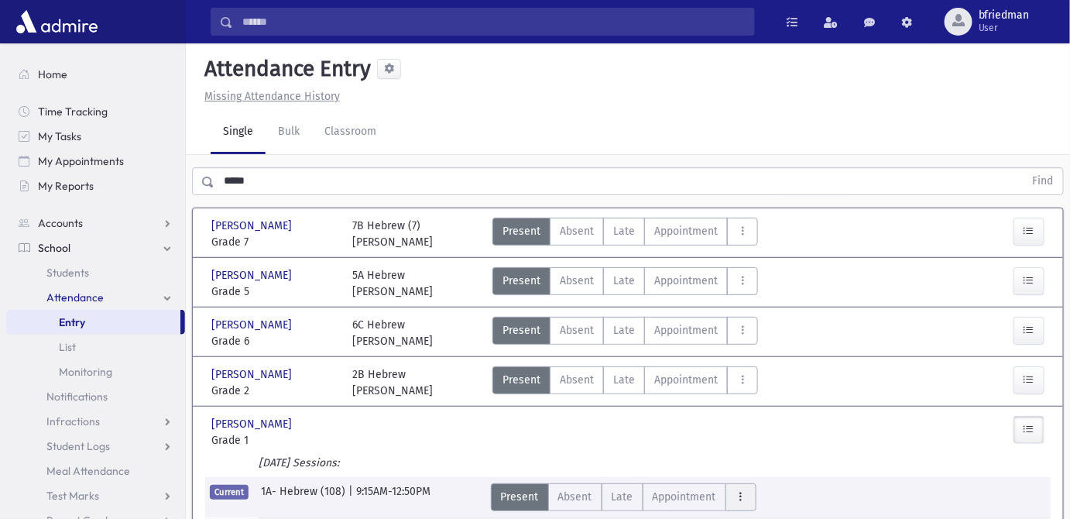
click at [732, 483] on button "AttTypes" at bounding box center [740, 497] width 31 height 28
drag, startPoint x: 990, startPoint y: 421, endPoint x: 974, endPoint y: 407, distance: 20.8
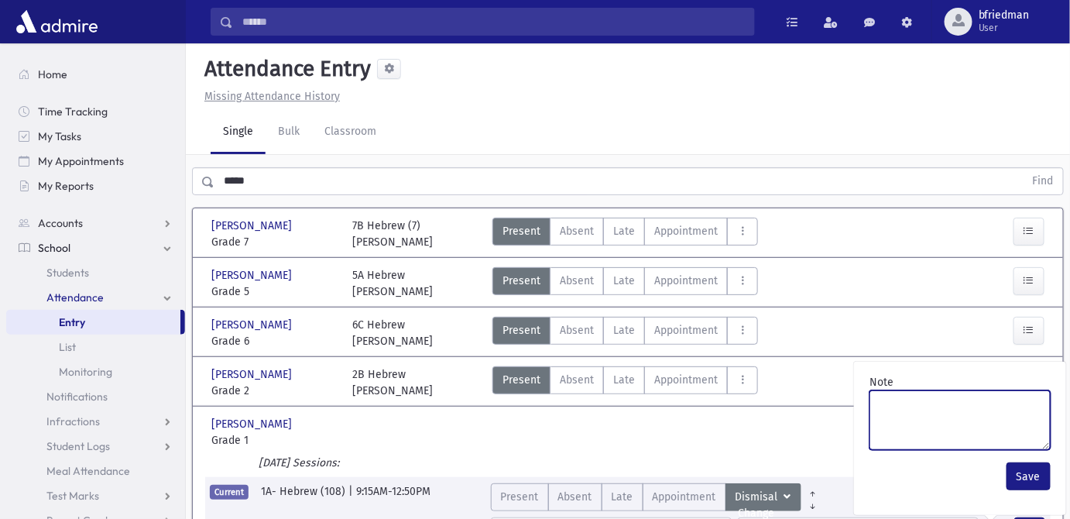
click at [953, 390] on textarea "Note" at bounding box center [959, 420] width 181 height 60
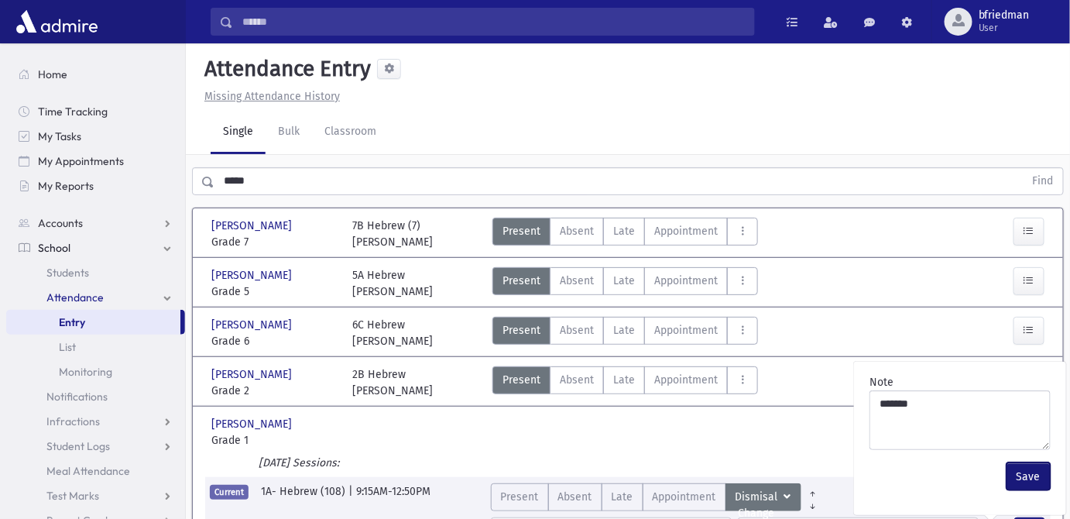
click at [1020, 462] on button "Save" at bounding box center [1029, 476] width 44 height 28
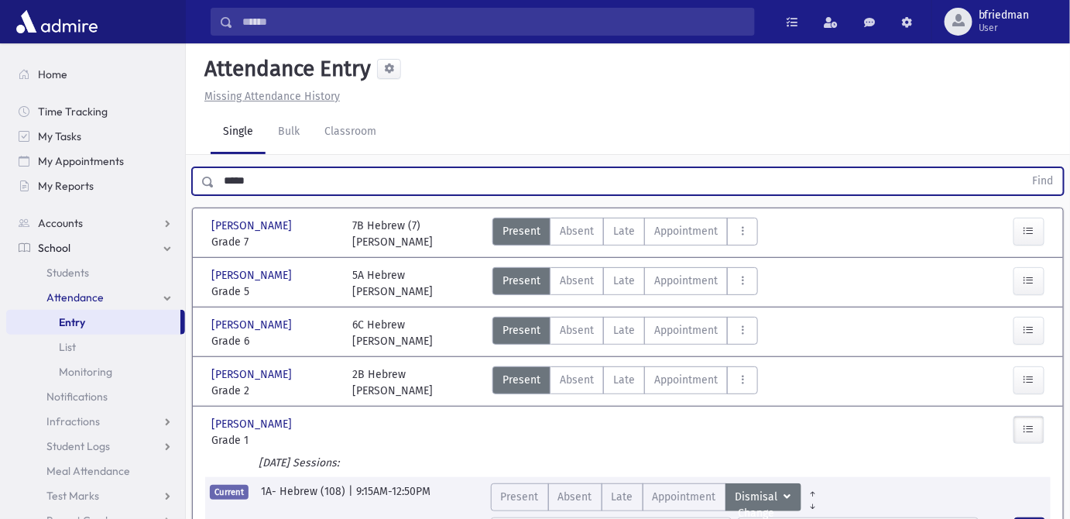
drag, startPoint x: 290, startPoint y: 178, endPoint x: -122, endPoint y: 141, distance: 413.6
click at [0, 141] on html "Search Results All Accounts Students" at bounding box center [535, 259] width 1070 height 519
click at [1024, 168] on button "Find" at bounding box center [1043, 181] width 39 height 26
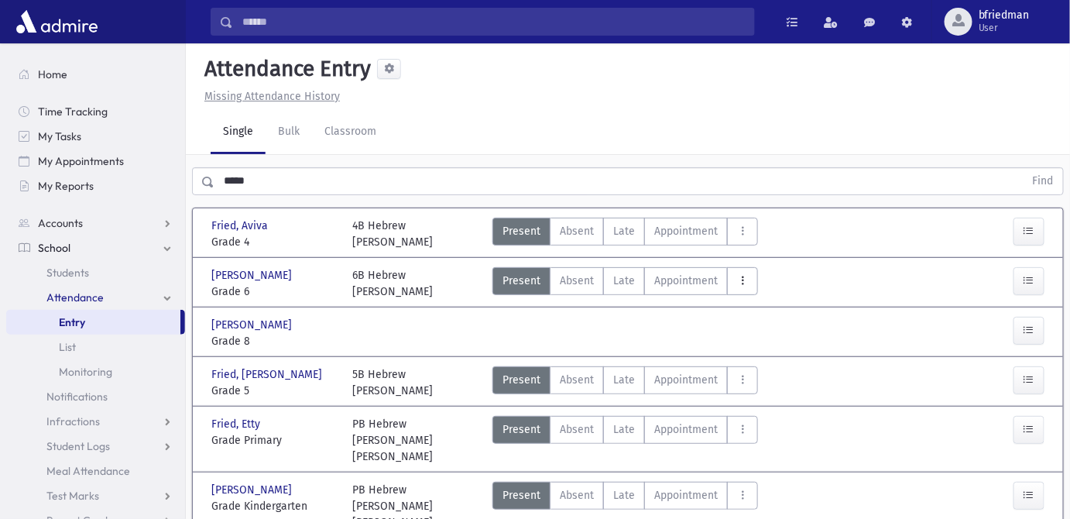
drag, startPoint x: 736, startPoint y: 282, endPoint x: 748, endPoint y: 318, distance: 38.2
click at [737, 283] on icon "AttTypes" at bounding box center [742, 280] width 11 height 13
click at [762, 353] on span "Dismisal Change" at bounding box center [788, 351] width 99 height 16
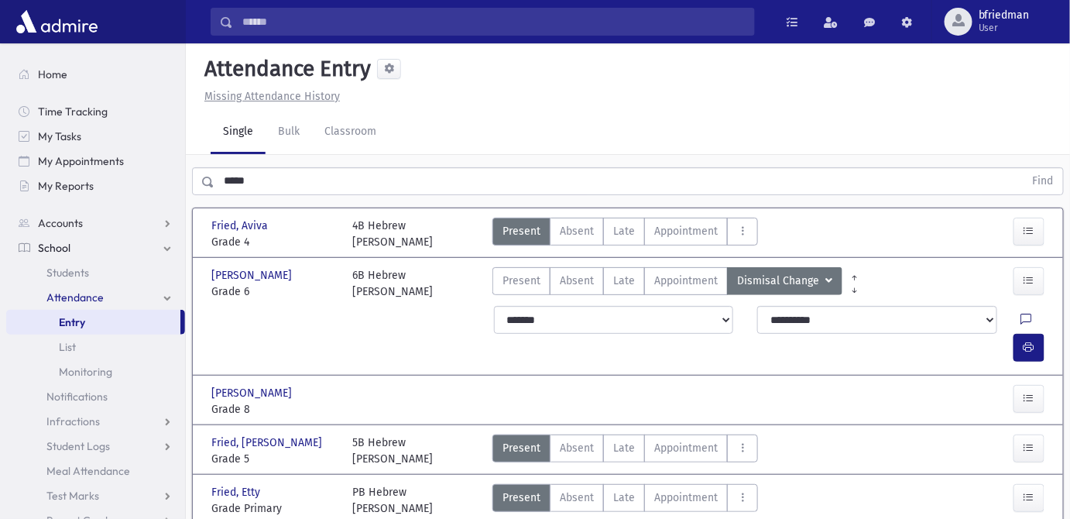
click at [1021, 318] on icon at bounding box center [1026, 320] width 11 height 13
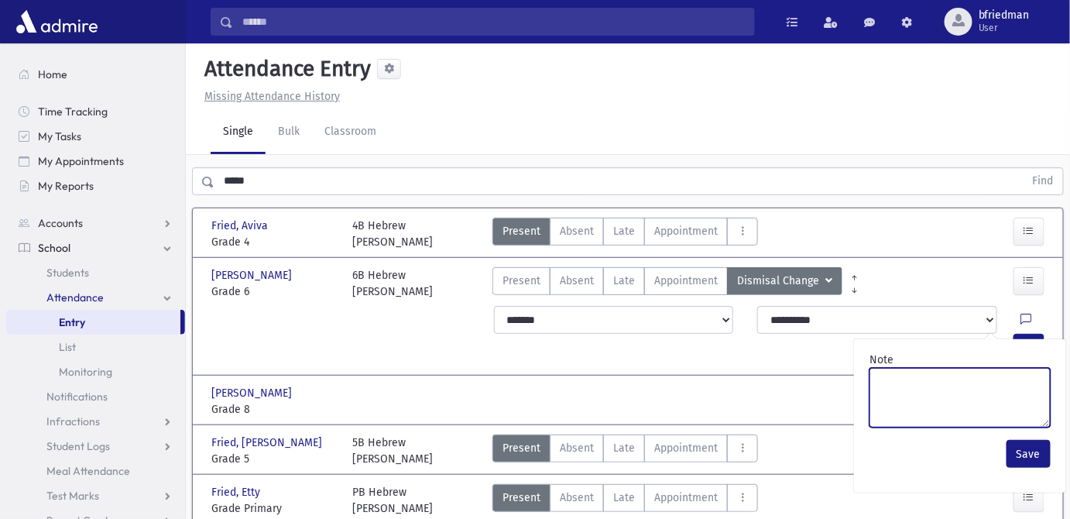
click at [987, 378] on textarea "Note" at bounding box center [959, 398] width 181 height 60
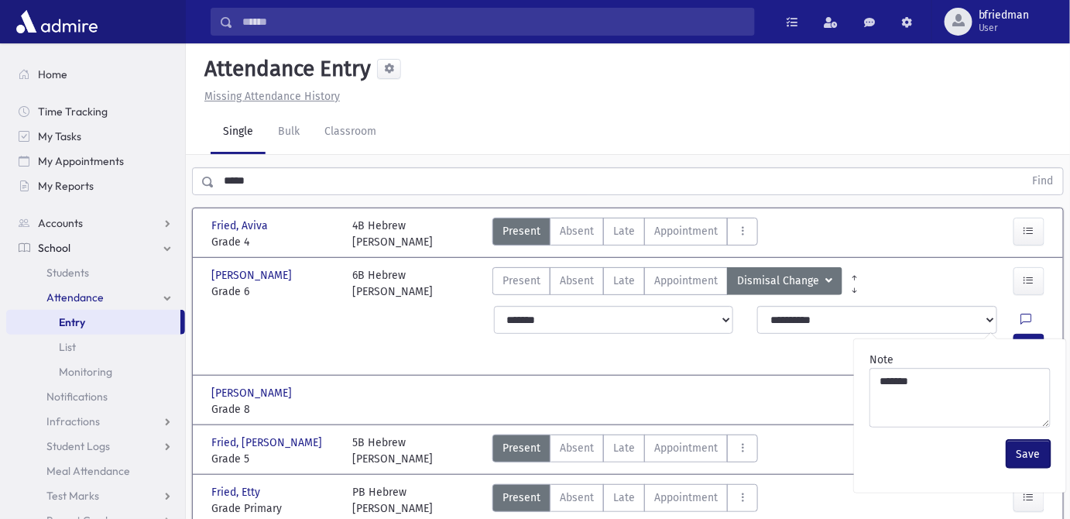
drag, startPoint x: 1024, startPoint y: 454, endPoint x: 1024, endPoint y: 408, distance: 45.7
click at [1026, 452] on button "Save" at bounding box center [1029, 454] width 44 height 28
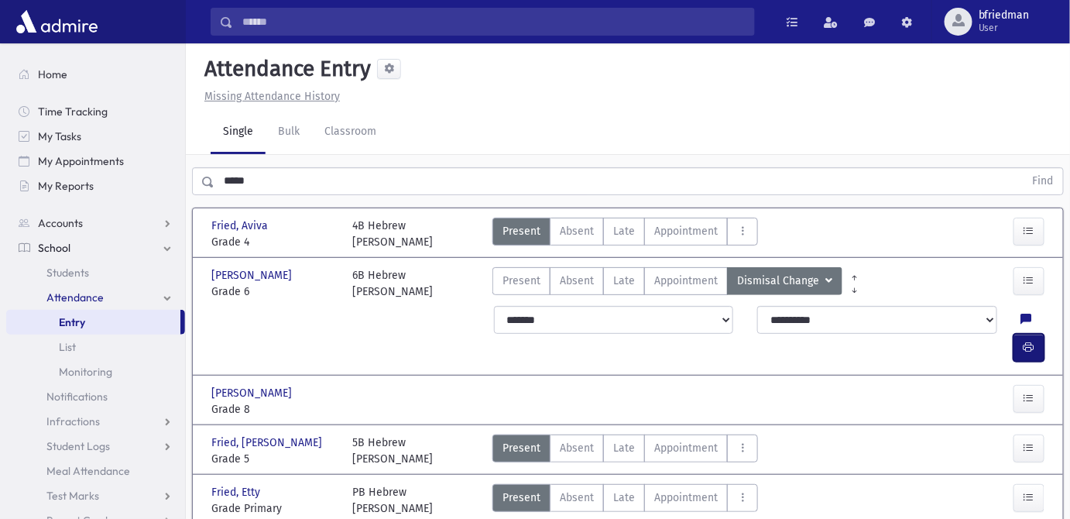
drag, startPoint x: 1025, startPoint y: 324, endPoint x: 688, endPoint y: 314, distance: 337.7
click at [1024, 334] on button "button" at bounding box center [1029, 348] width 31 height 28
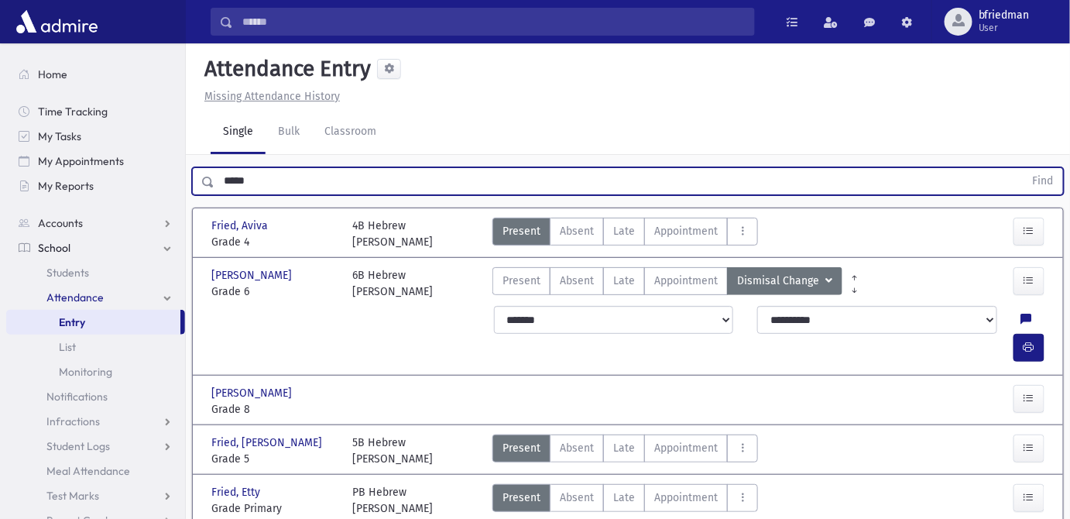
drag, startPoint x: 258, startPoint y: 180, endPoint x: -337, endPoint y: 56, distance: 607.6
click at [0, 56] on html "Search Results All Accounts Students" at bounding box center [535, 259] width 1070 height 519
click at [1024, 168] on button "Find" at bounding box center [1043, 181] width 39 height 26
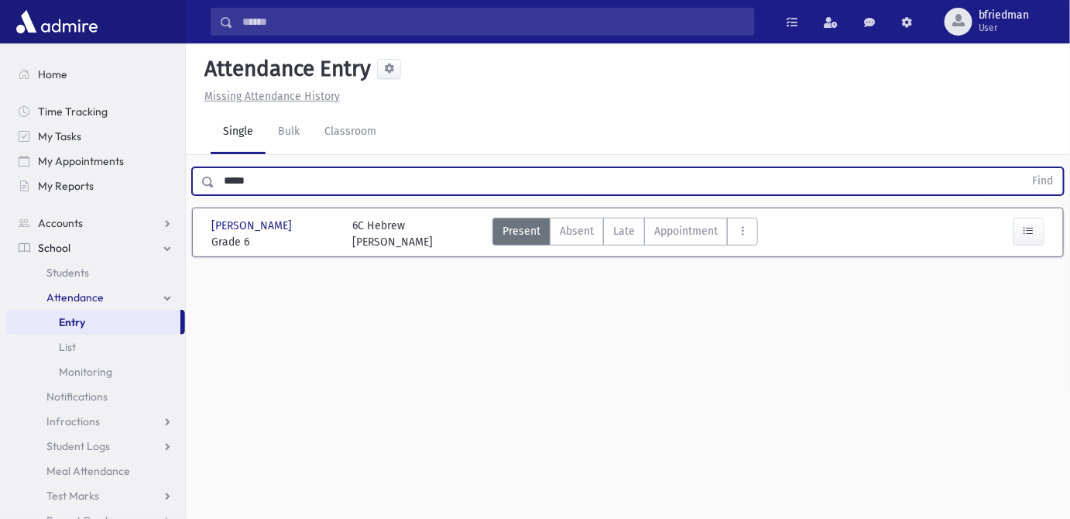
drag, startPoint x: 309, startPoint y: 179, endPoint x: -355, endPoint y: 194, distance: 663.7
click at [0, 194] on html "Search Results All Accounts Students" at bounding box center [535, 259] width 1070 height 519
click at [1024, 168] on button "Find" at bounding box center [1043, 181] width 39 height 26
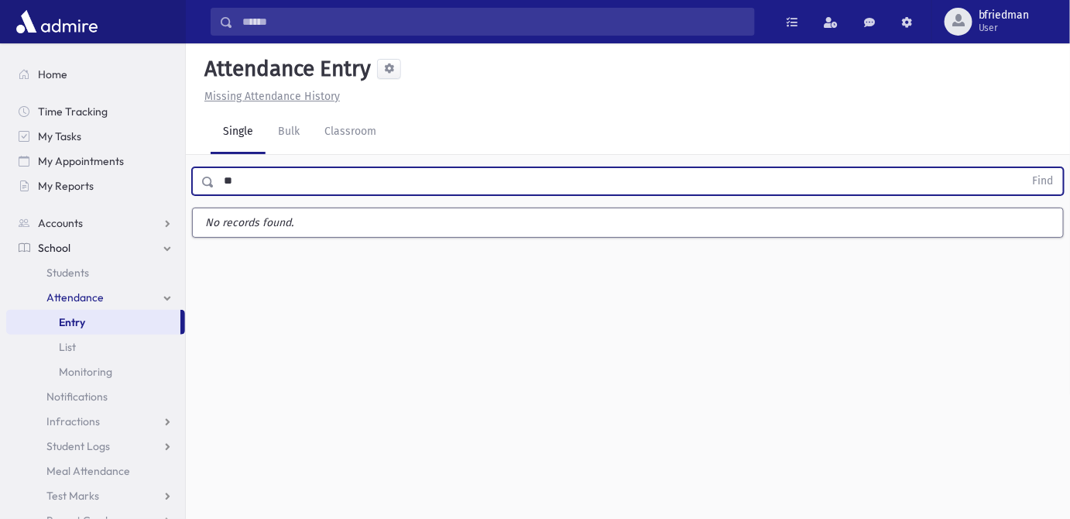
type input "*"
click at [1024, 168] on button "Find" at bounding box center [1043, 181] width 39 height 26
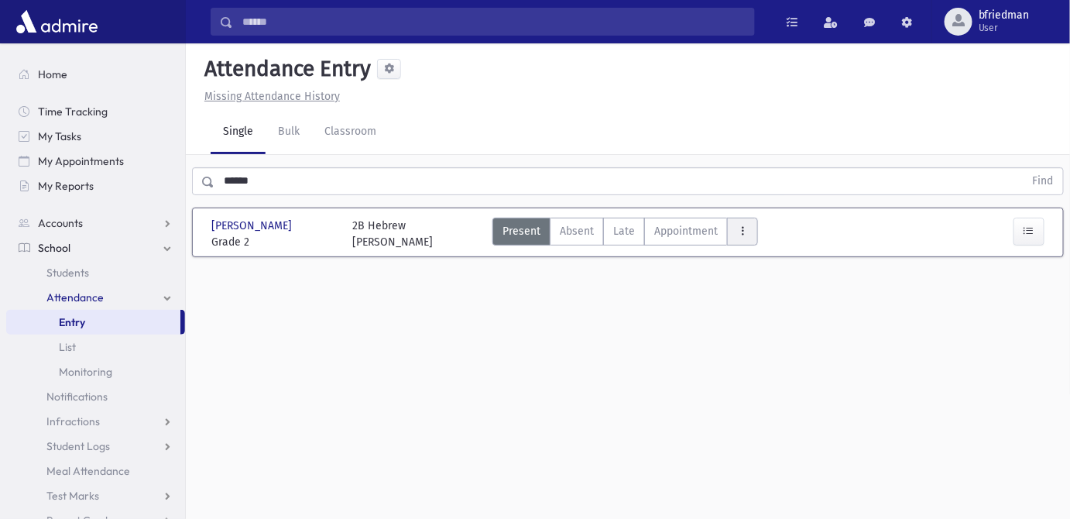
click at [737, 229] on icon "AttTypes" at bounding box center [742, 231] width 11 height 13
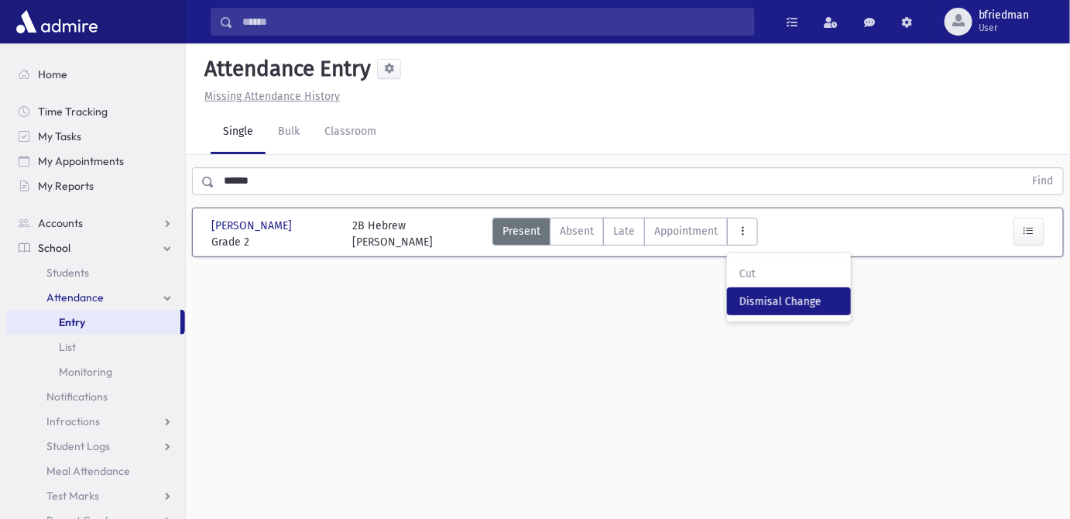
click at [768, 297] on span "Dismisal Change" at bounding box center [788, 301] width 99 height 16
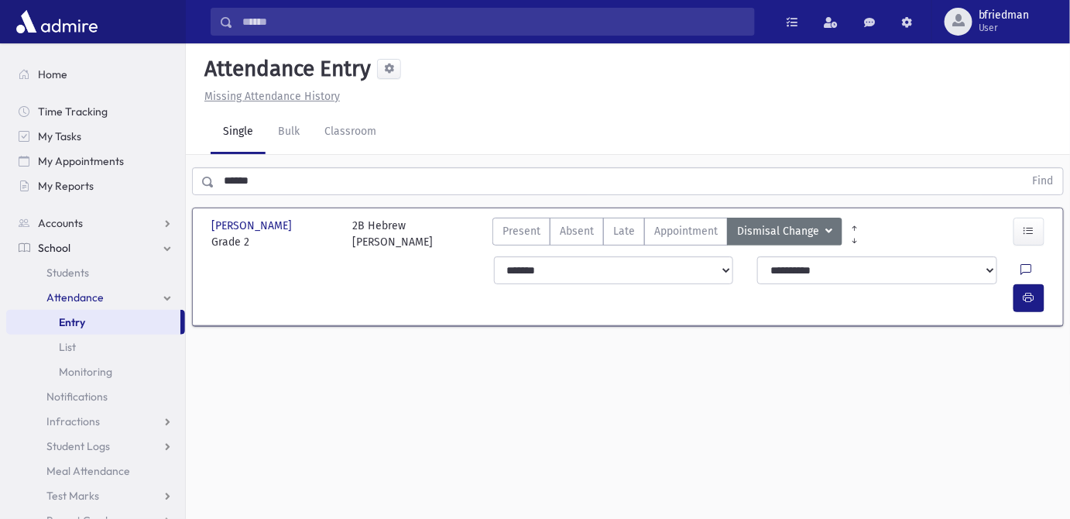
click at [1021, 269] on icon at bounding box center [1026, 270] width 11 height 13
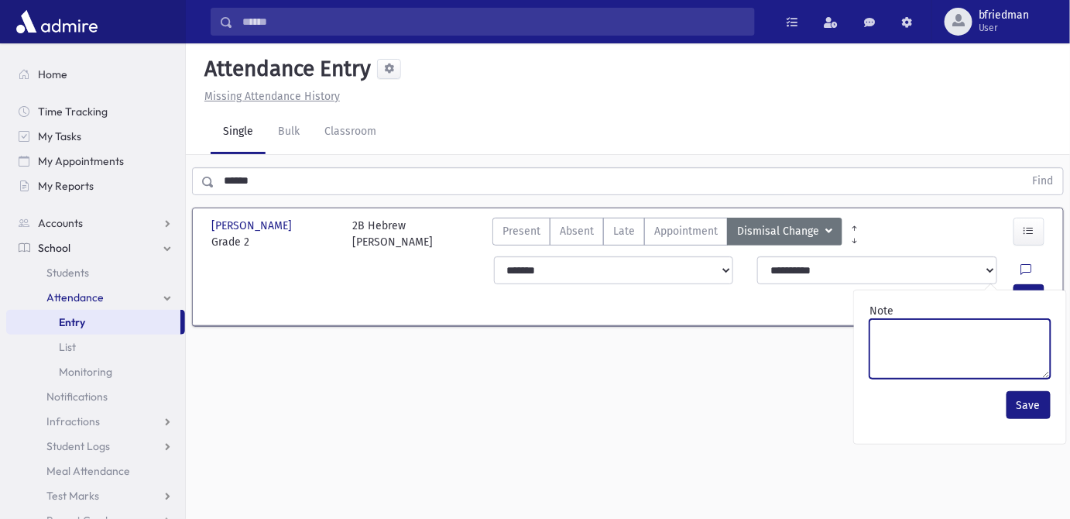
click at [986, 354] on textarea "Note" at bounding box center [959, 349] width 181 height 60
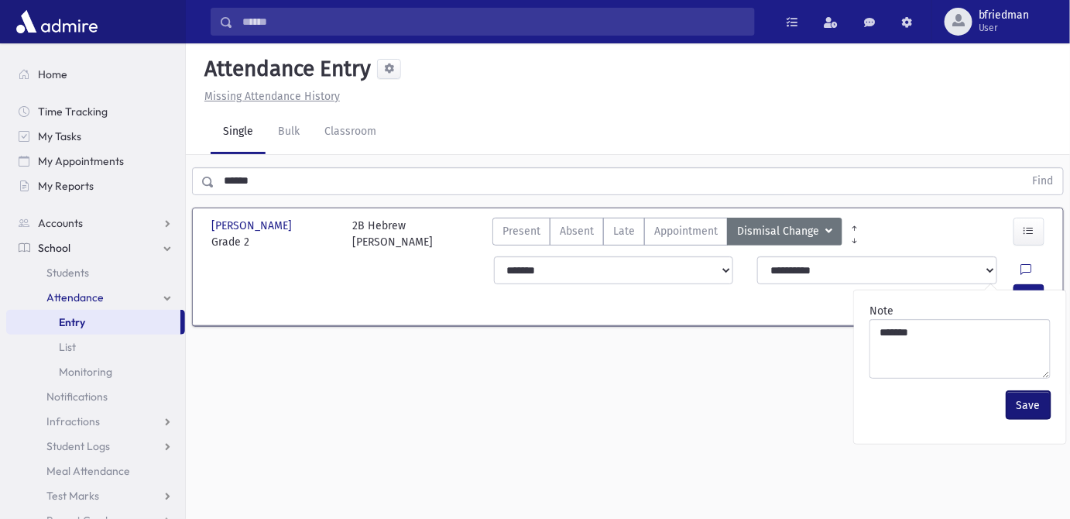
drag, startPoint x: 1019, startPoint y: 407, endPoint x: 1022, endPoint y: 399, distance: 9.1
click at [1020, 406] on button "Save" at bounding box center [1029, 405] width 44 height 28
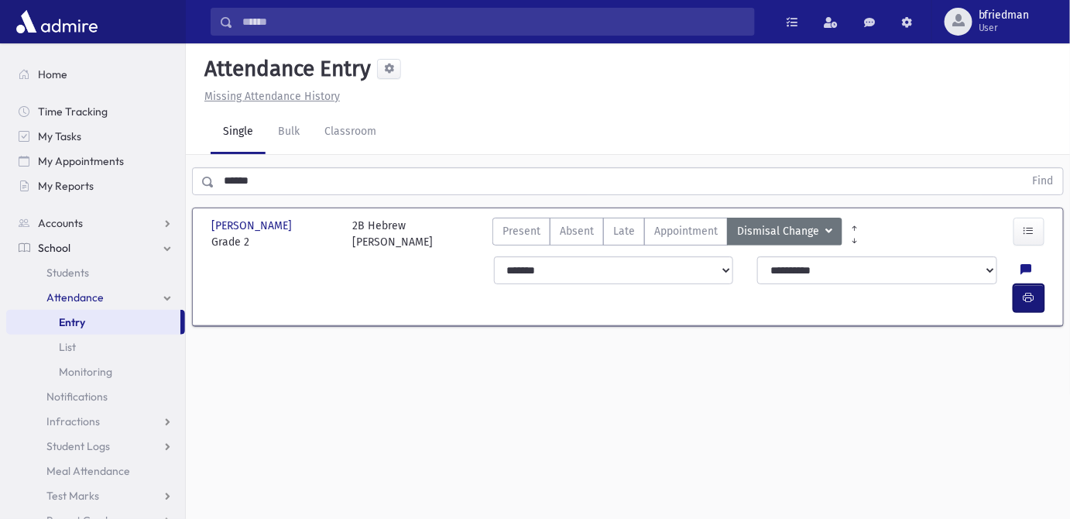
click at [1030, 284] on button "button" at bounding box center [1029, 298] width 31 height 28
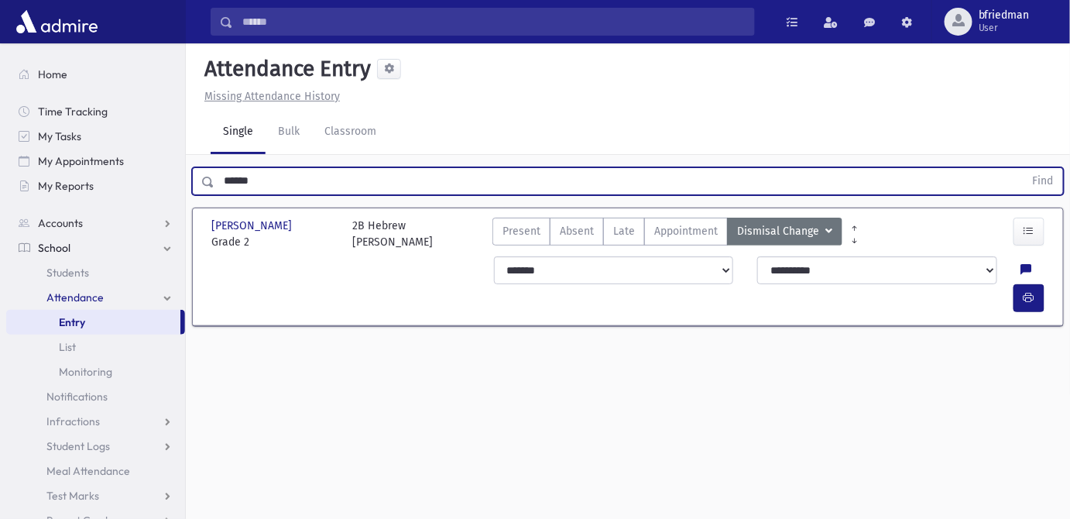
drag, startPoint x: 294, startPoint y: 184, endPoint x: -426, endPoint y: 103, distance: 724.6
click at [0, 103] on html "Search Results All Accounts Students" at bounding box center [535, 259] width 1070 height 519
click at [1024, 168] on button "Find" at bounding box center [1043, 181] width 39 height 26
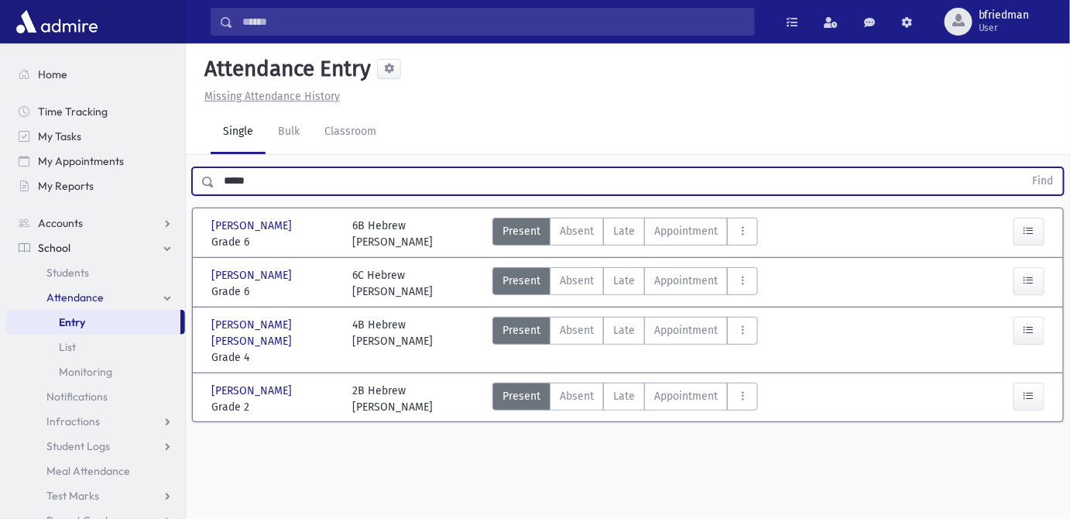
drag, startPoint x: 274, startPoint y: 173, endPoint x: -467, endPoint y: 162, distance: 741.1
click at [0, 162] on html "Search Results All Accounts Students" at bounding box center [535, 259] width 1070 height 519
click at [1024, 168] on button "Find" at bounding box center [1043, 181] width 39 height 26
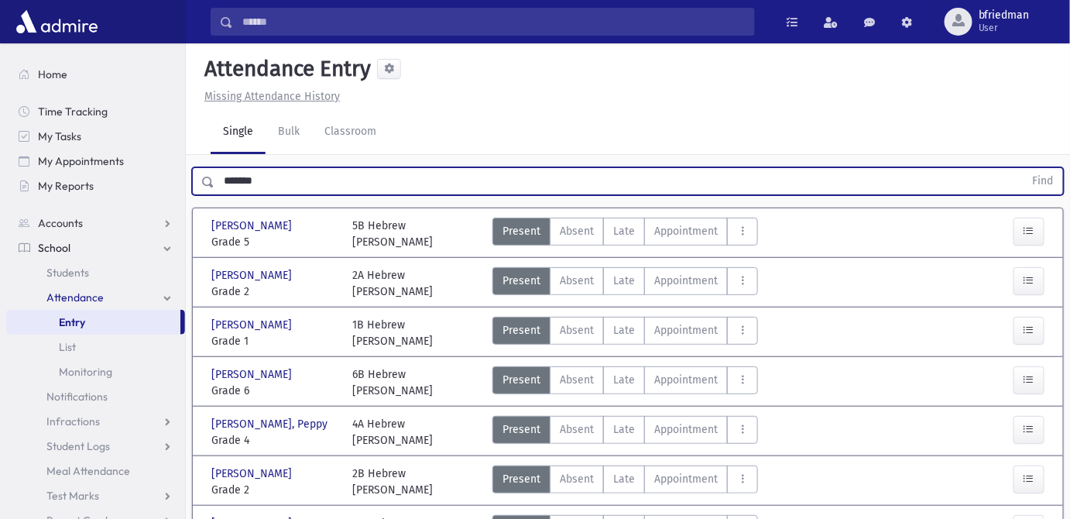
drag, startPoint x: 275, startPoint y: 105, endPoint x: -664, endPoint y: 74, distance: 938.9
click at [0, 74] on html "Search Results All Accounts Students" at bounding box center [535, 259] width 1070 height 519
click at [1024, 168] on button "Find" at bounding box center [1043, 181] width 39 height 26
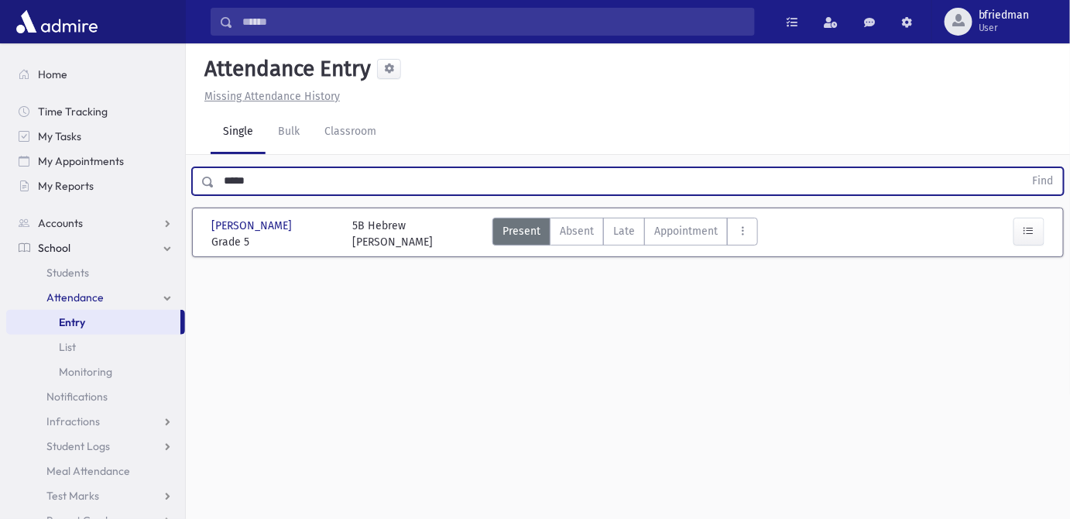
drag, startPoint x: 334, startPoint y: 146, endPoint x: -156, endPoint y: 122, distance: 491.5
click at [0, 122] on html "Search Results All Accounts Students" at bounding box center [535, 259] width 1070 height 519
type input "*******"
click at [1024, 168] on button "Find" at bounding box center [1043, 181] width 39 height 26
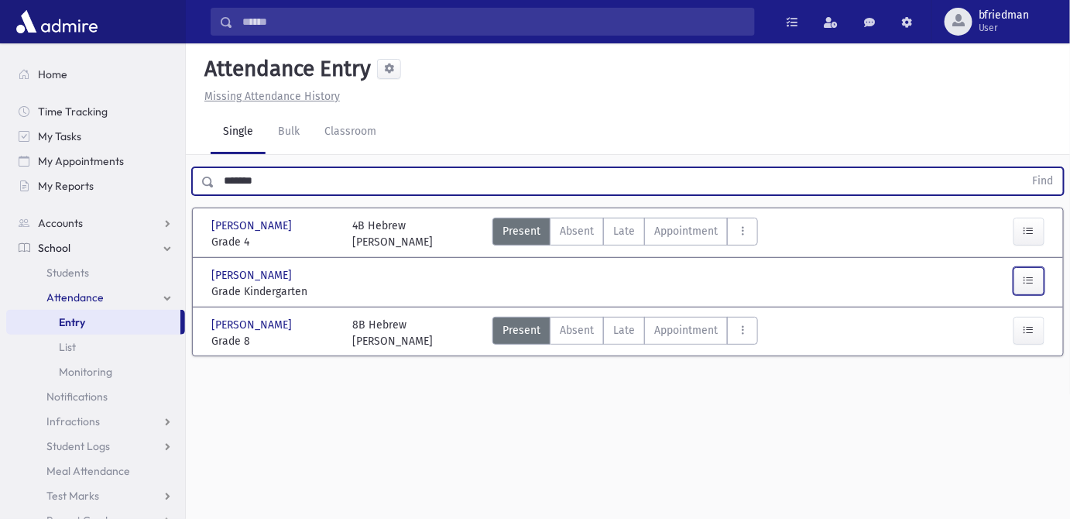
click at [1024, 274] on icon "button" at bounding box center [1029, 280] width 11 height 13
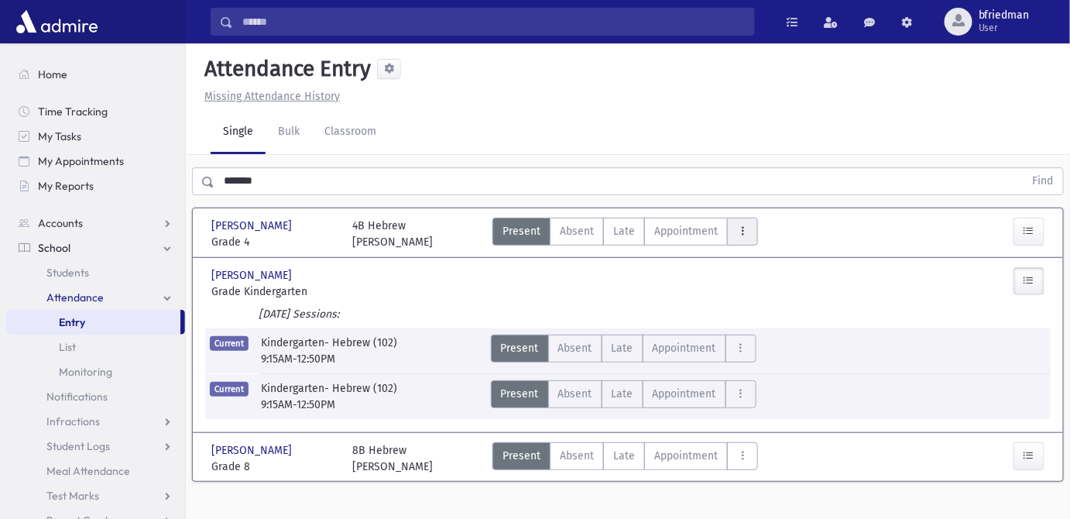
click at [738, 225] on icon "AttTypes" at bounding box center [742, 231] width 11 height 13
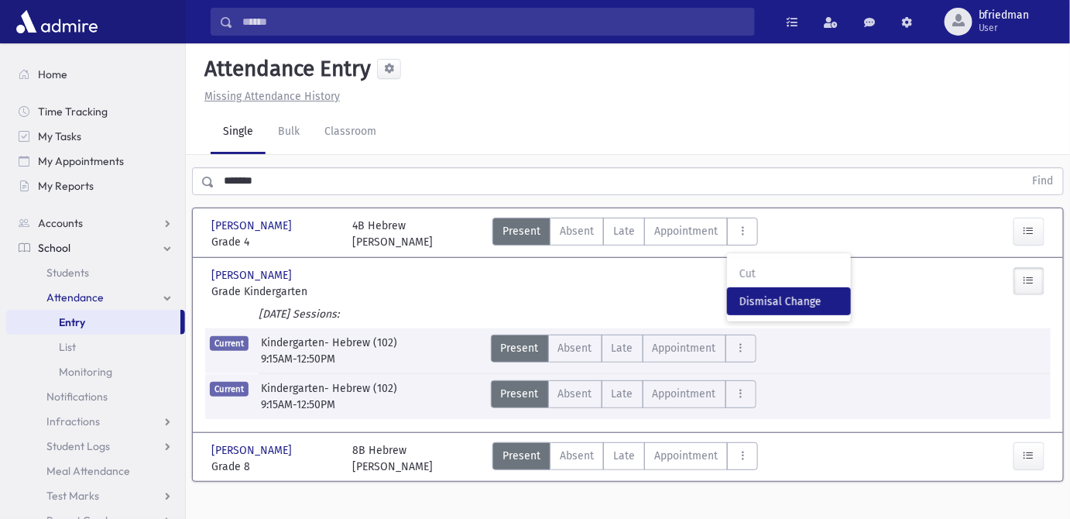
click at [770, 293] on span "Dismisal Change" at bounding box center [788, 301] width 99 height 16
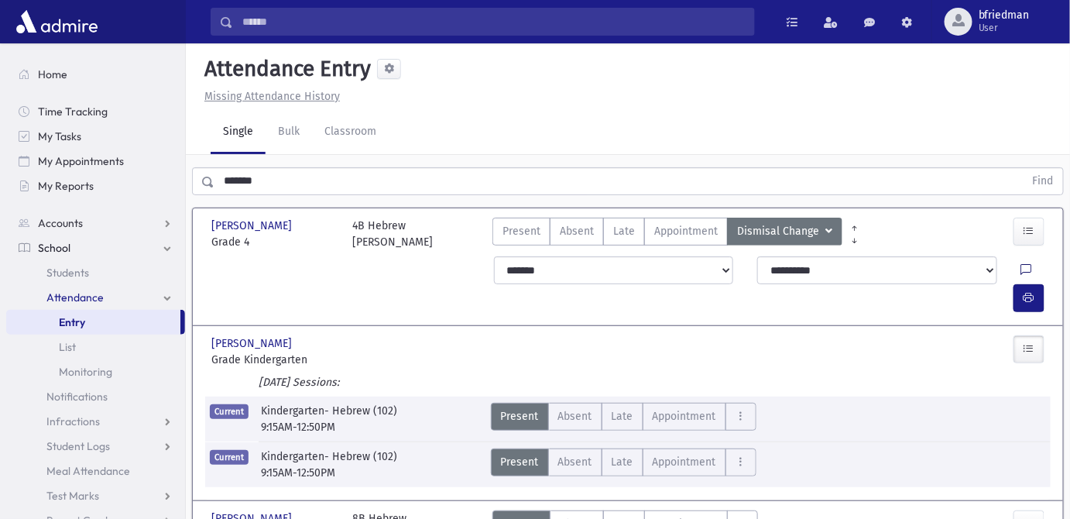
click at [1021, 264] on icon at bounding box center [1026, 270] width 11 height 13
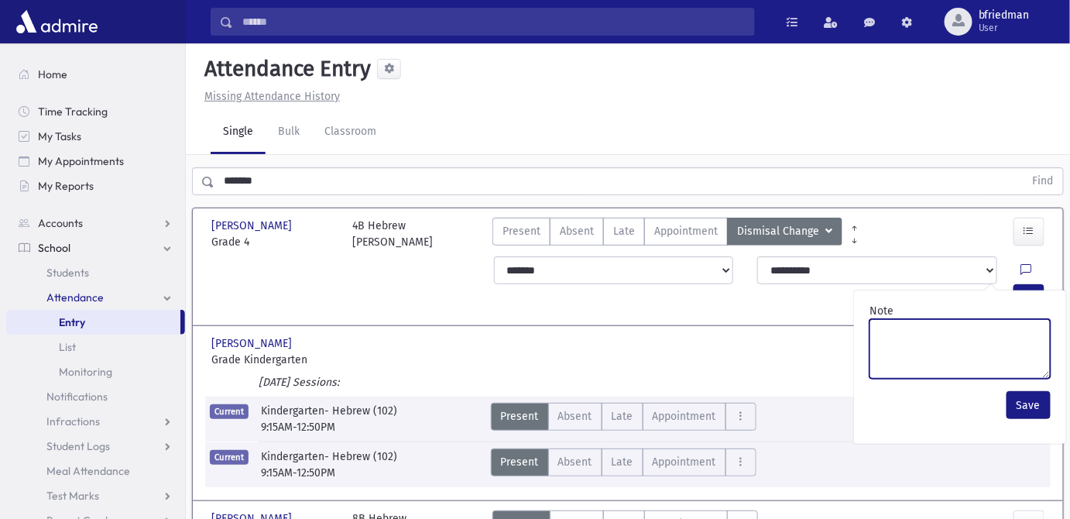
click at [1003, 324] on textarea "Note" at bounding box center [959, 349] width 181 height 60
paste textarea "*"
type textarea "*******"
drag, startPoint x: 929, startPoint y: 294, endPoint x: 877, endPoint y: 285, distance: 52.7
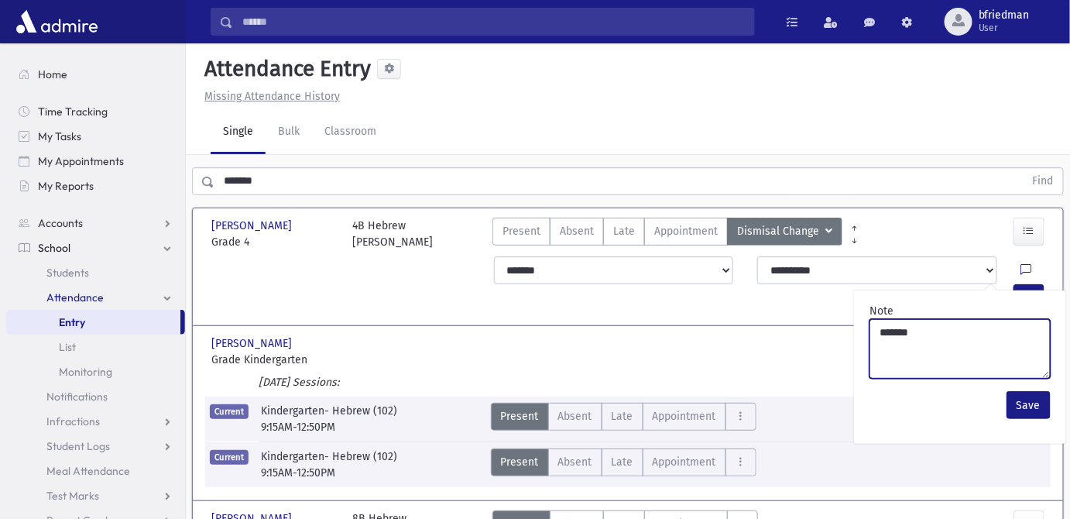
click at [877, 319] on textarea "*******" at bounding box center [959, 349] width 181 height 60
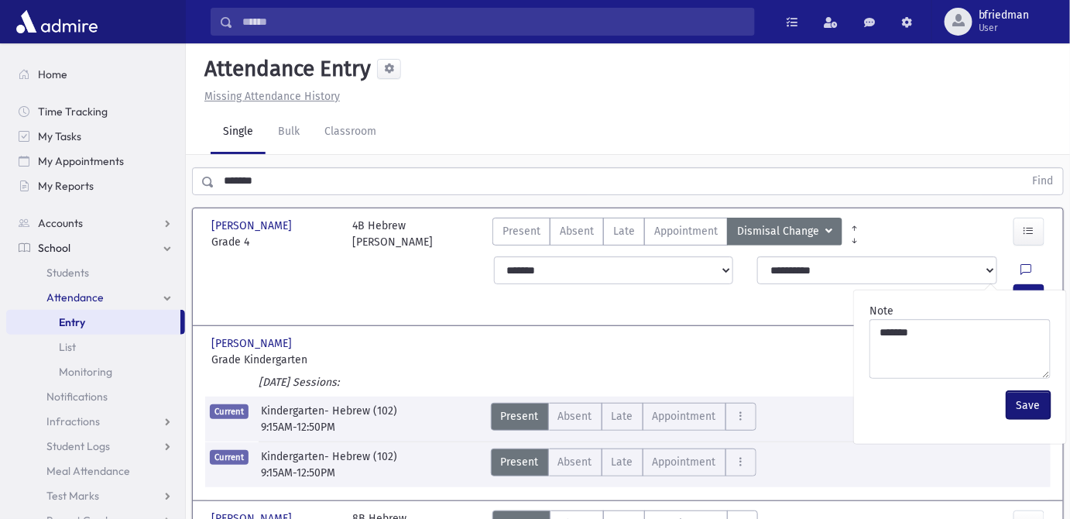
drag, startPoint x: 1030, startPoint y: 371, endPoint x: 1020, endPoint y: 353, distance: 20.1
click at [1028, 391] on button "Save" at bounding box center [1029, 405] width 44 height 28
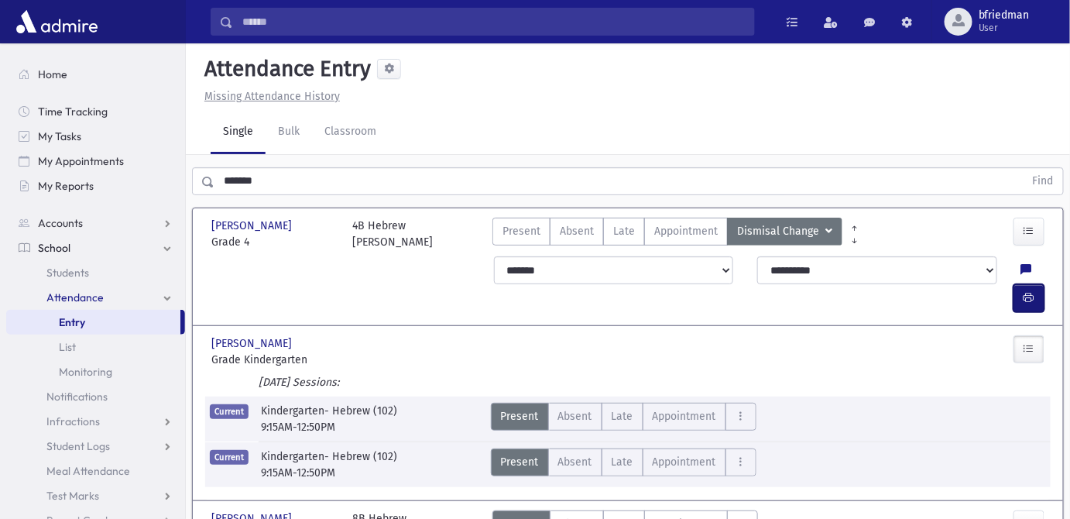
click at [1032, 291] on icon "button" at bounding box center [1029, 297] width 11 height 13
click at [740, 517] on icon "AttTypes" at bounding box center [742, 523] width 11 height 13
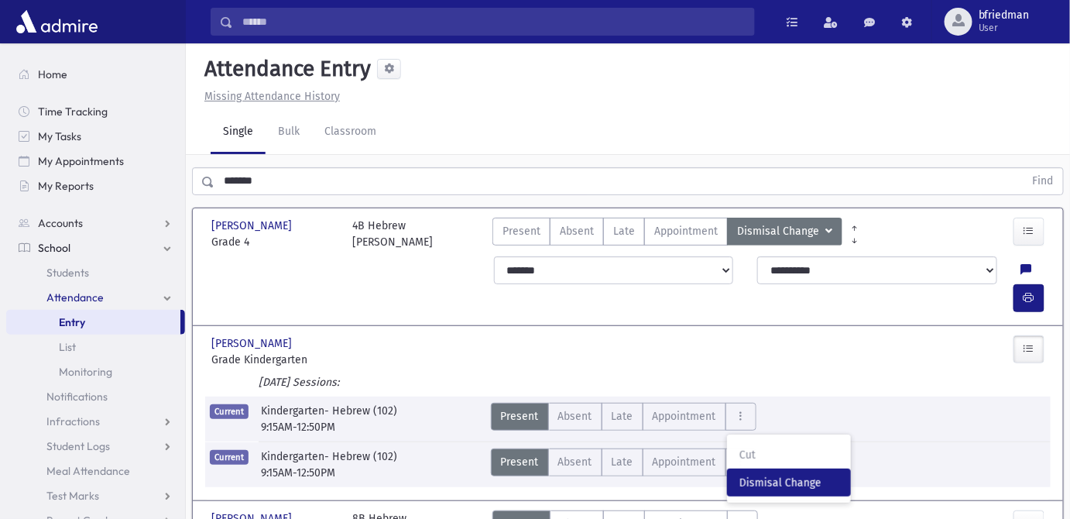
click at [784, 475] on span "Dismisal Change" at bounding box center [788, 483] width 99 height 16
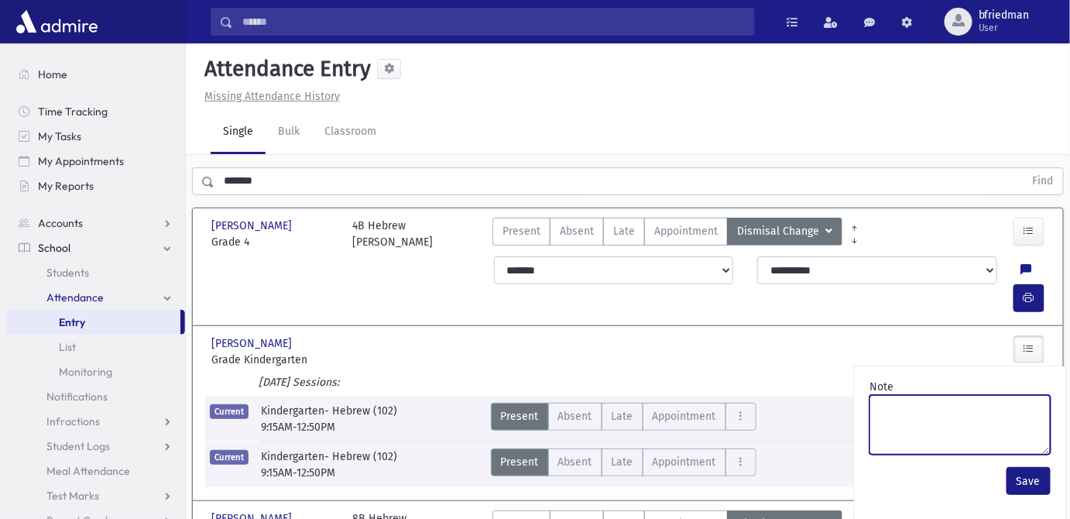
click at [962, 395] on textarea "Note" at bounding box center [959, 425] width 181 height 60
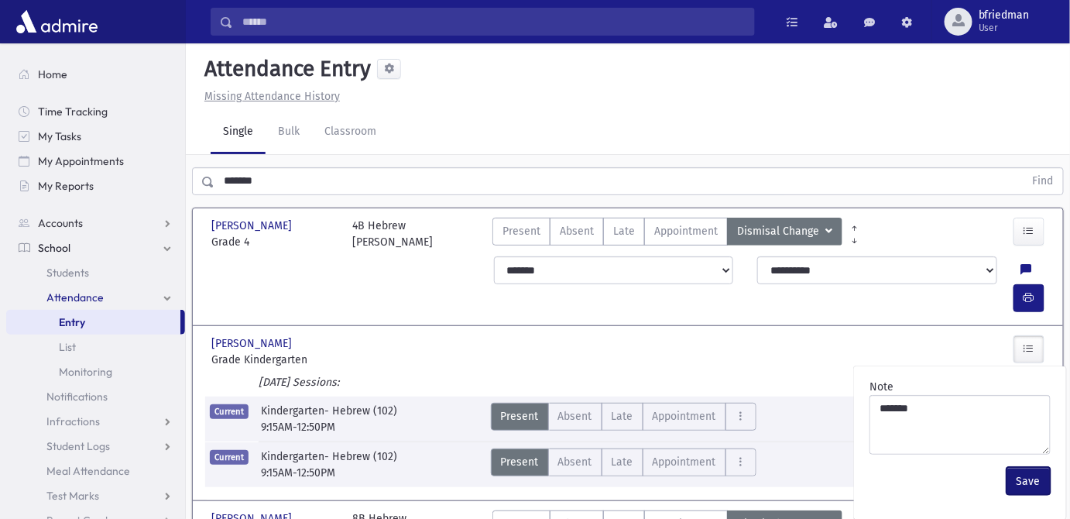
drag, startPoint x: 1016, startPoint y: 421, endPoint x: 1027, endPoint y: 459, distance: 39.5
click at [1020, 467] on button "Save" at bounding box center [1029, 481] width 44 height 28
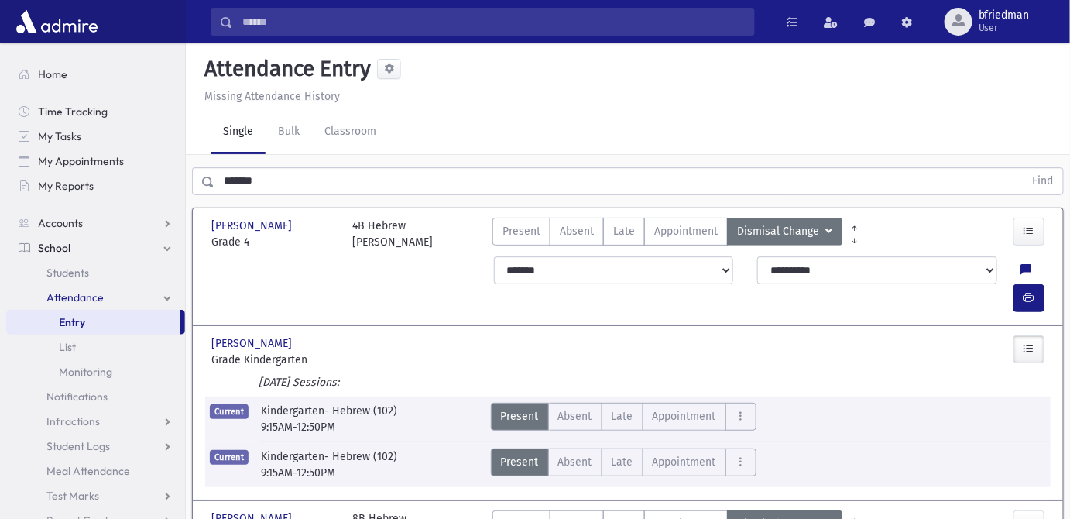
drag, startPoint x: 1032, startPoint y: 475, endPoint x: 1024, endPoint y: 469, distance: 9.9
click at [736, 410] on icon "AttTypes" at bounding box center [741, 416] width 11 height 13
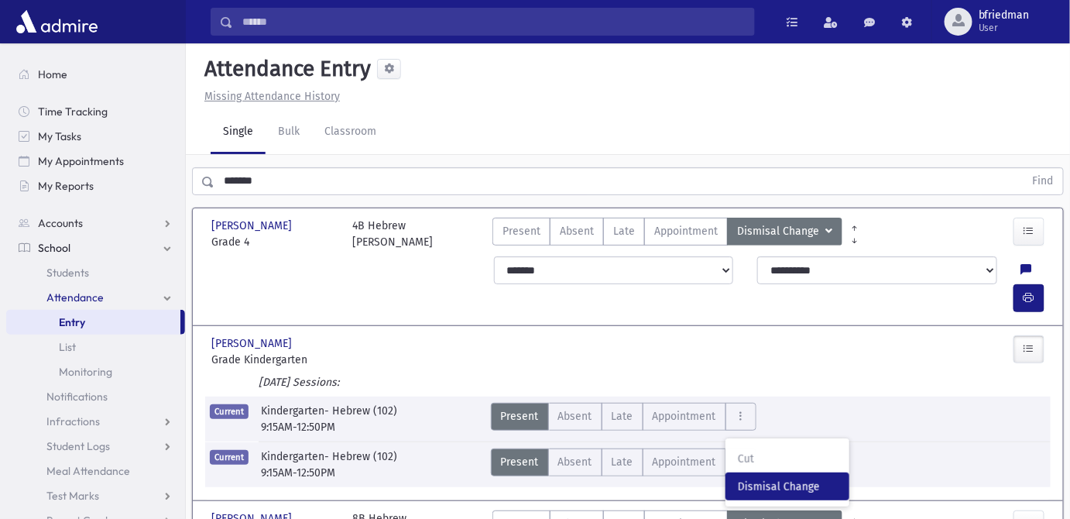
click at [776, 478] on span "Dismisal Change" at bounding box center [787, 486] width 99 height 16
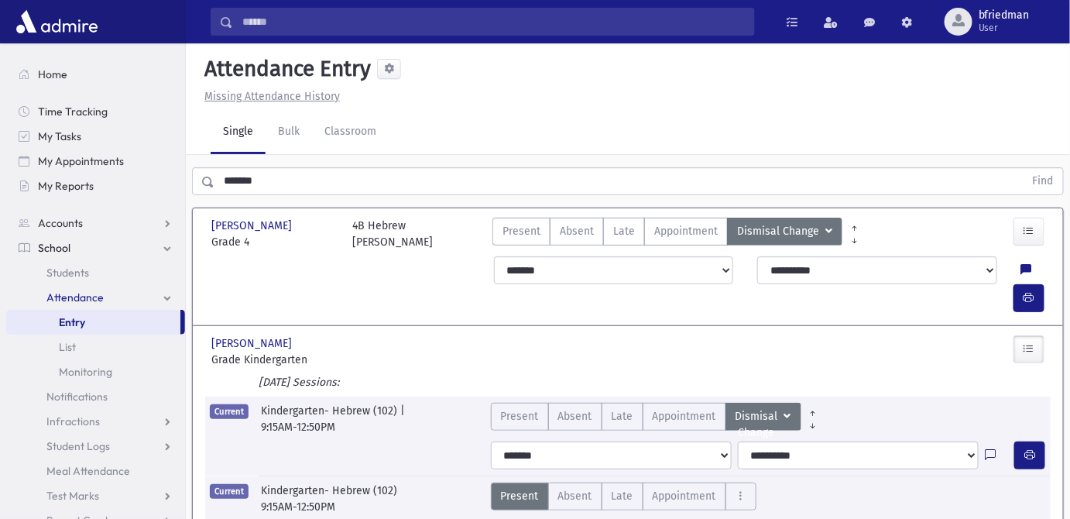
click at [989, 449] on icon at bounding box center [990, 455] width 11 height 13
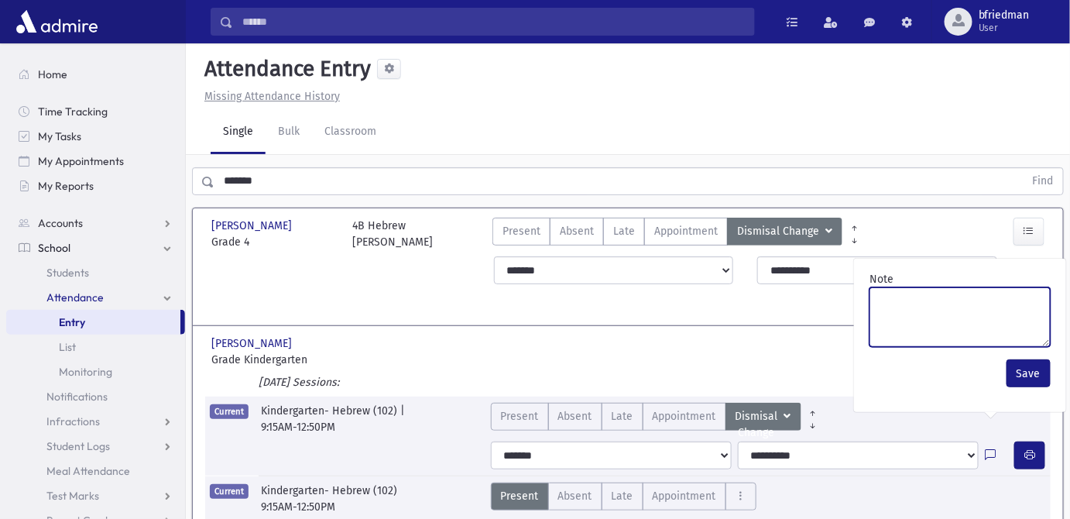
click at [923, 287] on textarea "Note" at bounding box center [959, 317] width 181 height 60
paste textarea "*******"
type textarea "*******"
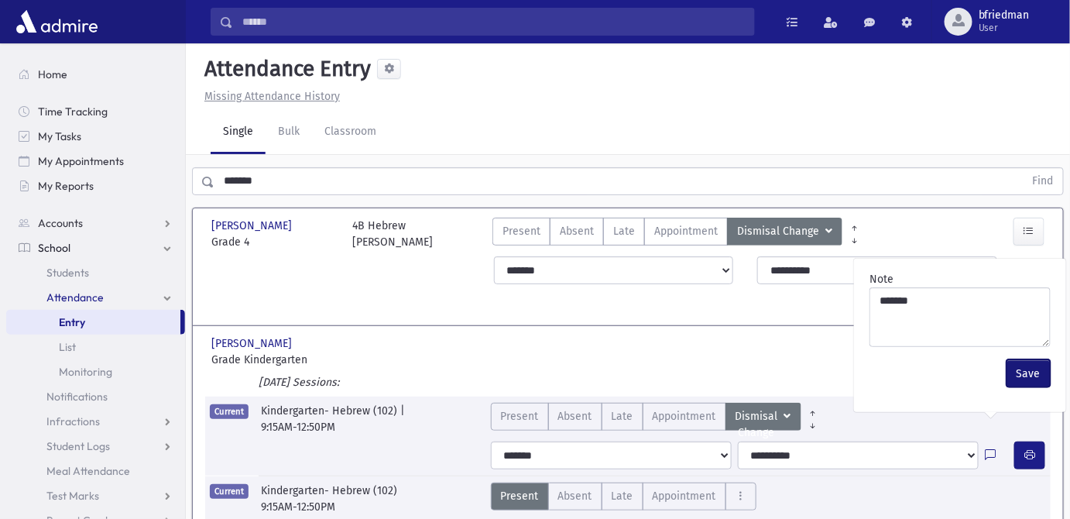
click at [1016, 359] on button "Save" at bounding box center [1029, 373] width 44 height 28
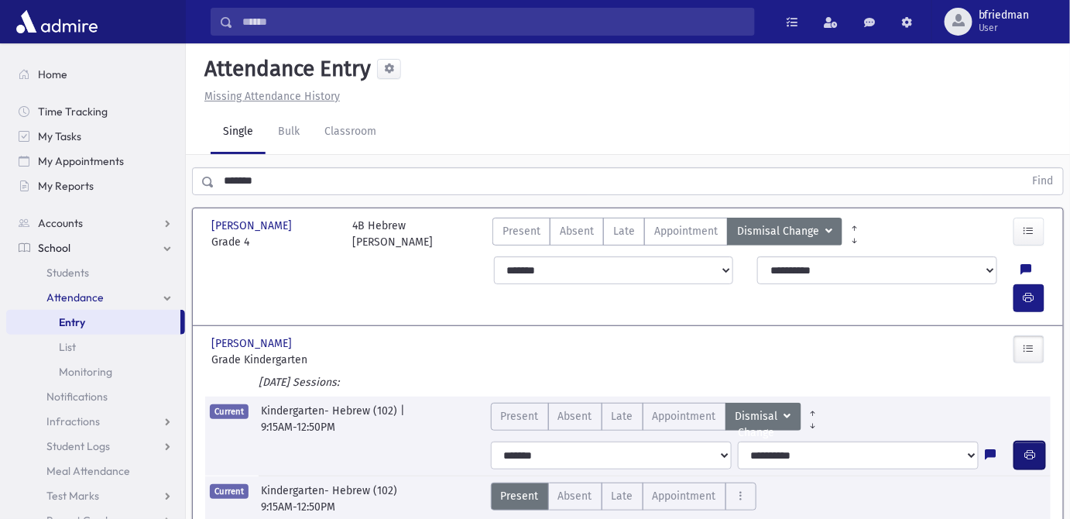
click at [1030, 448] on icon "button" at bounding box center [1029, 454] width 11 height 13
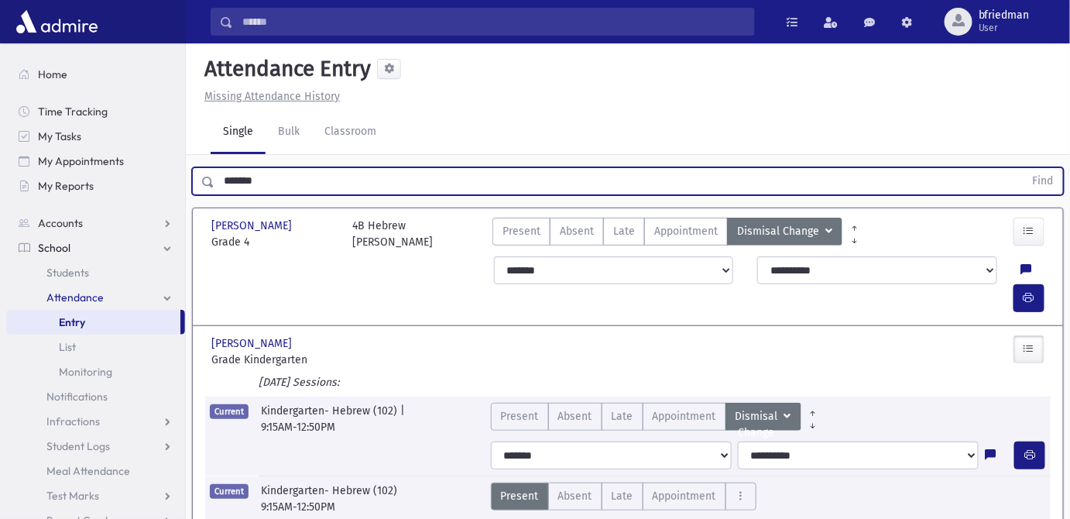
drag, startPoint x: 29, startPoint y: 91, endPoint x: -260, endPoint y: 38, distance: 293.6
click at [0, 38] on html "Search Results All Accounts Students" at bounding box center [535, 259] width 1070 height 519
click at [1024, 168] on button "Find" at bounding box center [1043, 181] width 39 height 26
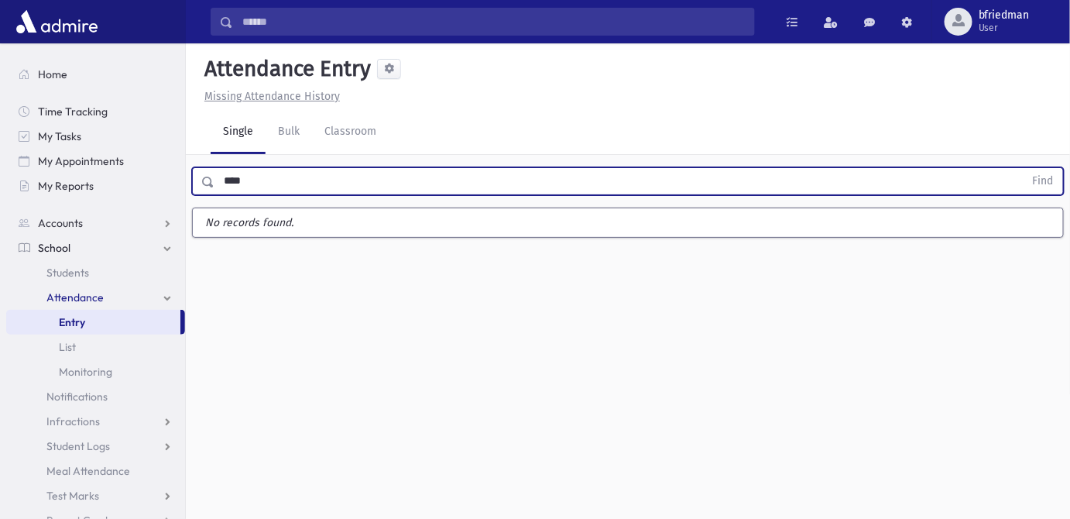
drag, startPoint x: 245, startPoint y: 146, endPoint x: -109, endPoint y: 131, distance: 354.9
click at [0, 131] on html "Search Results All Accounts Students" at bounding box center [535, 259] width 1070 height 519
click at [1024, 168] on button "Find" at bounding box center [1043, 181] width 39 height 26
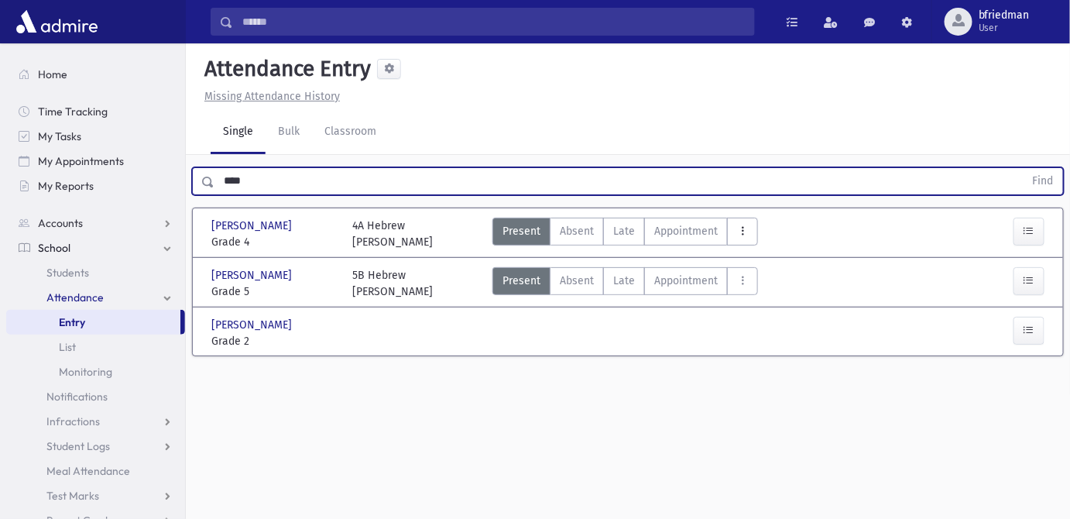
drag, startPoint x: 732, startPoint y: 197, endPoint x: 753, endPoint y: 236, distance: 44.7
click at [736, 218] on button "AttTypes" at bounding box center [742, 232] width 31 height 28
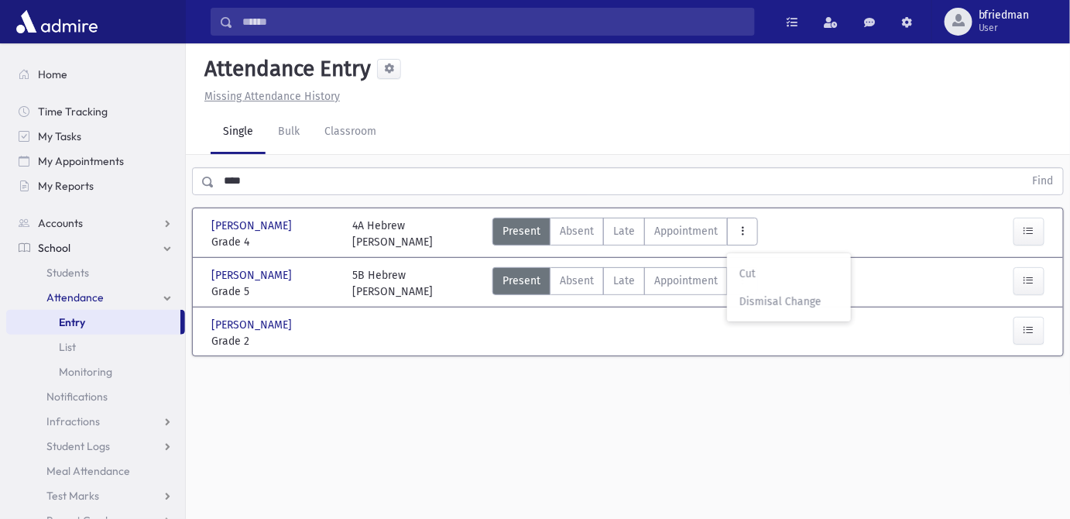
drag, startPoint x: 757, startPoint y: 264, endPoint x: 835, endPoint y: 266, distance: 77.5
click at [763, 293] on span "Dismisal Change" at bounding box center [788, 301] width 99 height 16
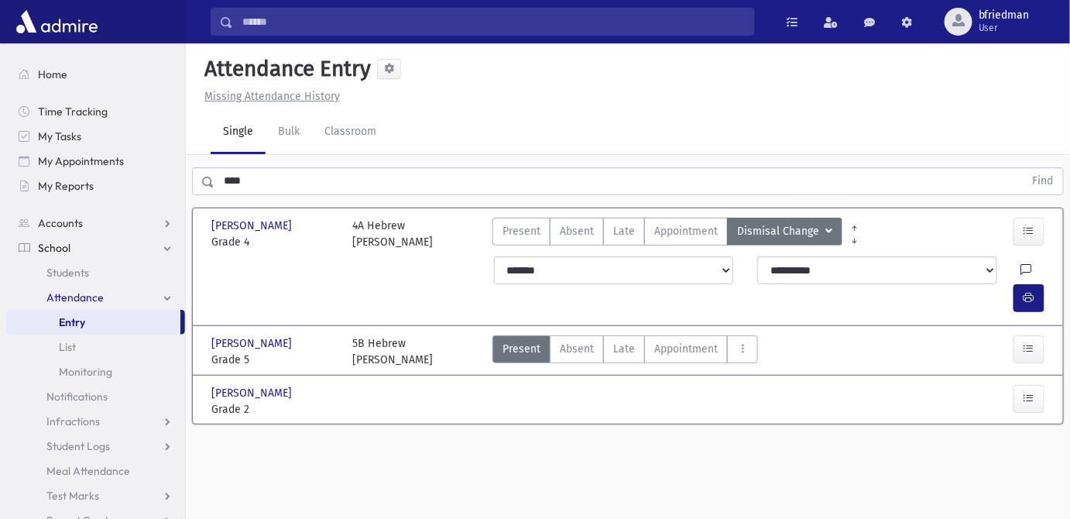
click at [1021, 264] on icon at bounding box center [1026, 270] width 11 height 13
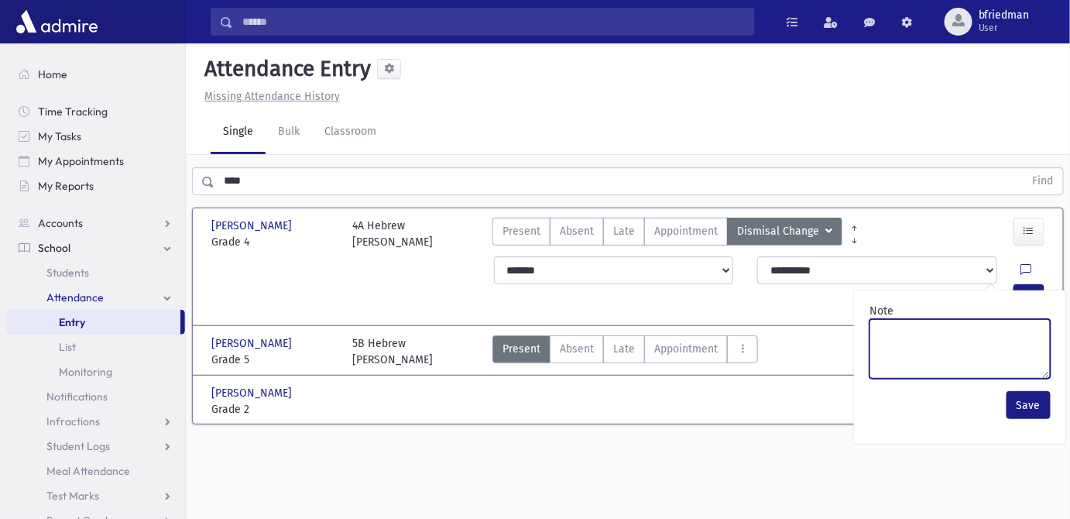
click at [993, 319] on textarea "Note" at bounding box center [959, 349] width 181 height 60
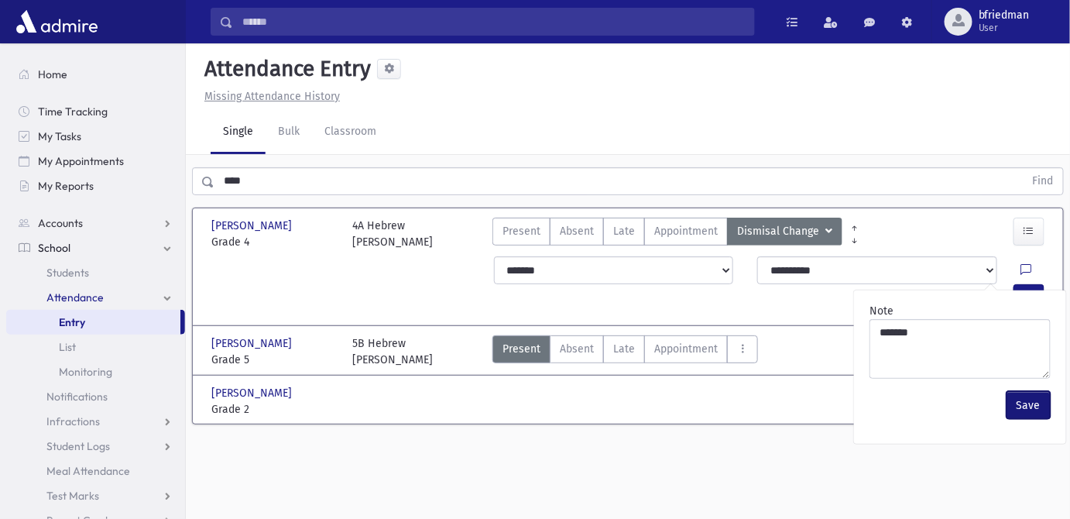
drag, startPoint x: 1034, startPoint y: 372, endPoint x: 1028, endPoint y: 352, distance: 21.1
click at [1034, 391] on button "Save" at bounding box center [1029, 405] width 44 height 28
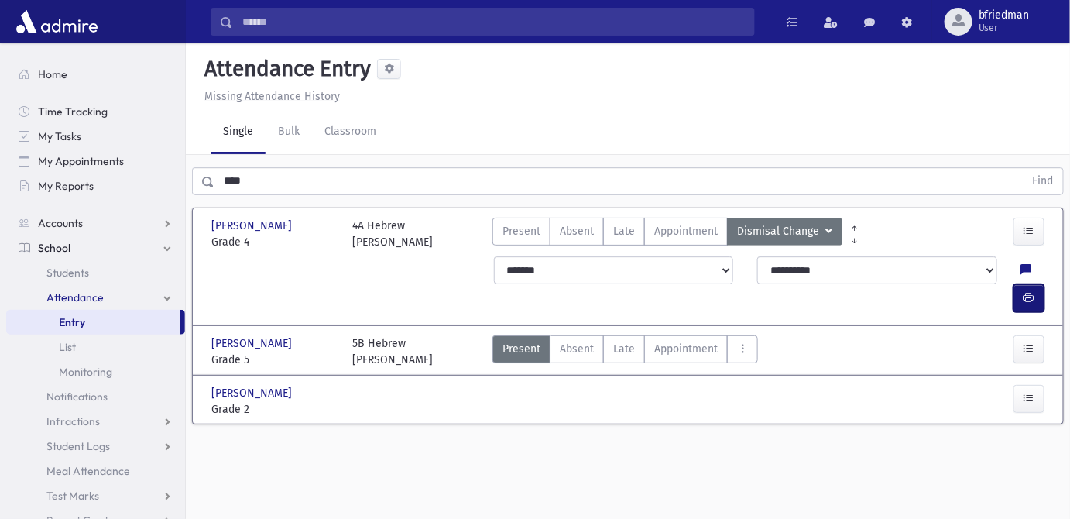
click at [1025, 291] on icon "button" at bounding box center [1029, 297] width 11 height 13
drag, startPoint x: 737, startPoint y: 281, endPoint x: 774, endPoint y: 331, distance: 61.9
click at [738, 342] on icon "AttTypes" at bounding box center [742, 348] width 11 height 13
click at [762, 411] on span "Dismisal Change" at bounding box center [788, 419] width 99 height 16
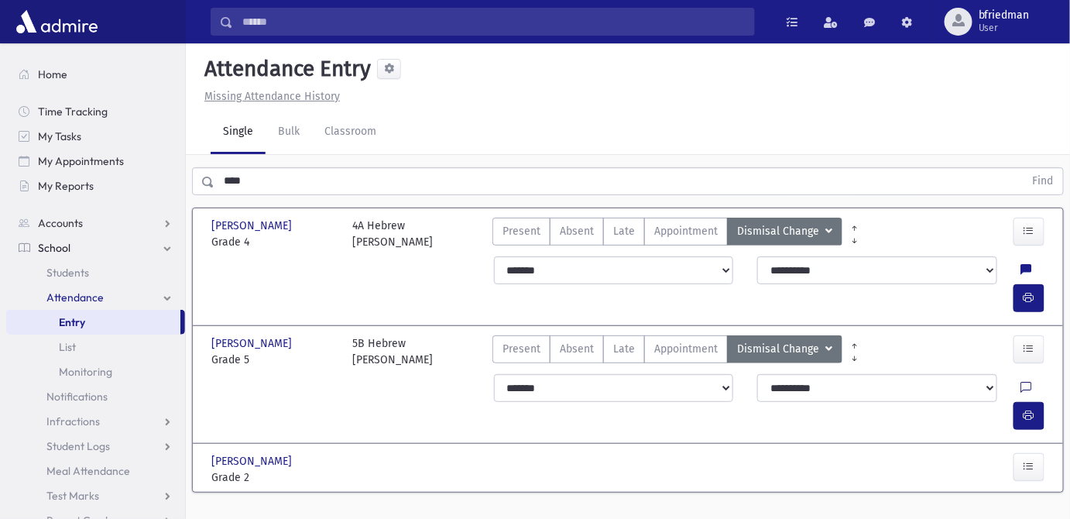
click at [1021, 382] on icon at bounding box center [1026, 388] width 11 height 13
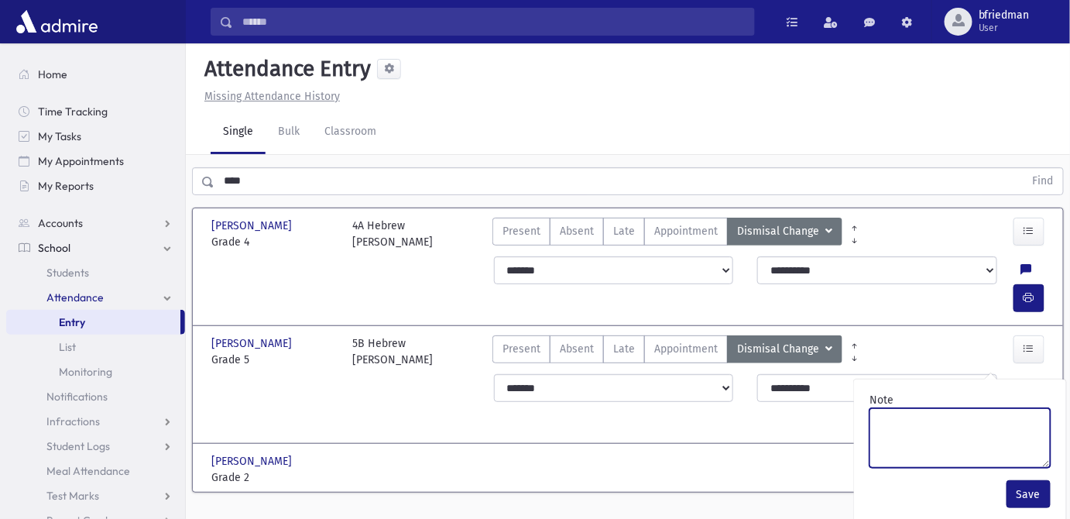
click at [985, 408] on textarea "Note" at bounding box center [959, 438] width 181 height 60
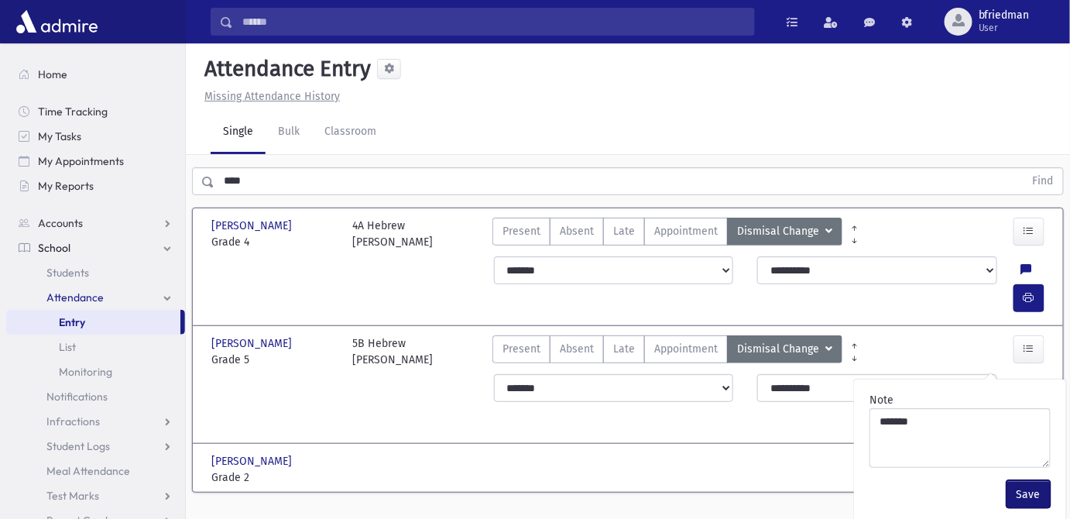
drag, startPoint x: 1034, startPoint y: 461, endPoint x: 1035, endPoint y: 424, distance: 36.4
click at [1032, 480] on button "Save" at bounding box center [1029, 494] width 44 height 28
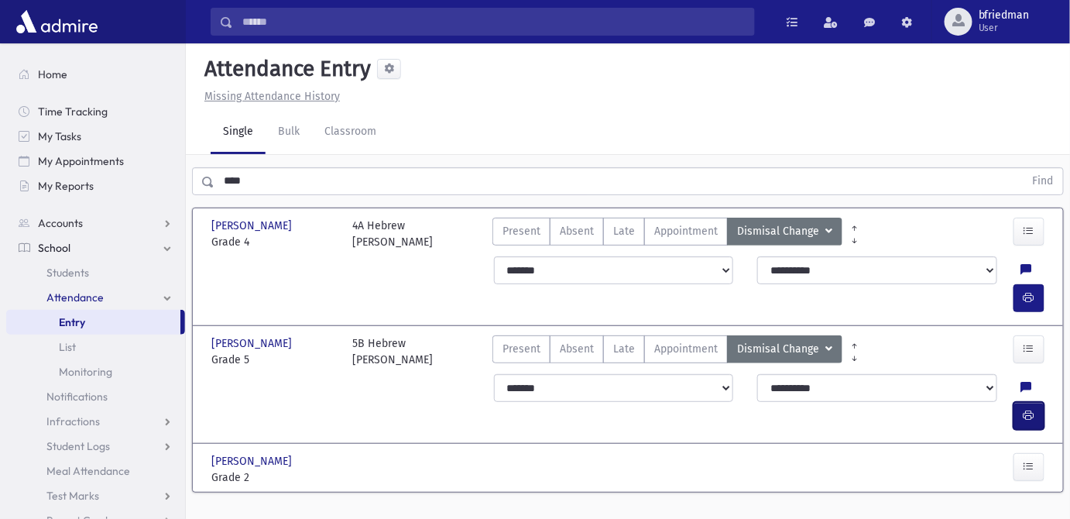
drag, startPoint x: 1028, startPoint y: 322, endPoint x: 981, endPoint y: 317, distance: 47.5
click at [1027, 409] on icon "button" at bounding box center [1029, 415] width 11 height 13
drag, startPoint x: 291, startPoint y: 141, endPoint x: -111, endPoint y: 100, distance: 404.7
click at [0, 100] on html "Search Results All Accounts Students" at bounding box center [535, 259] width 1070 height 519
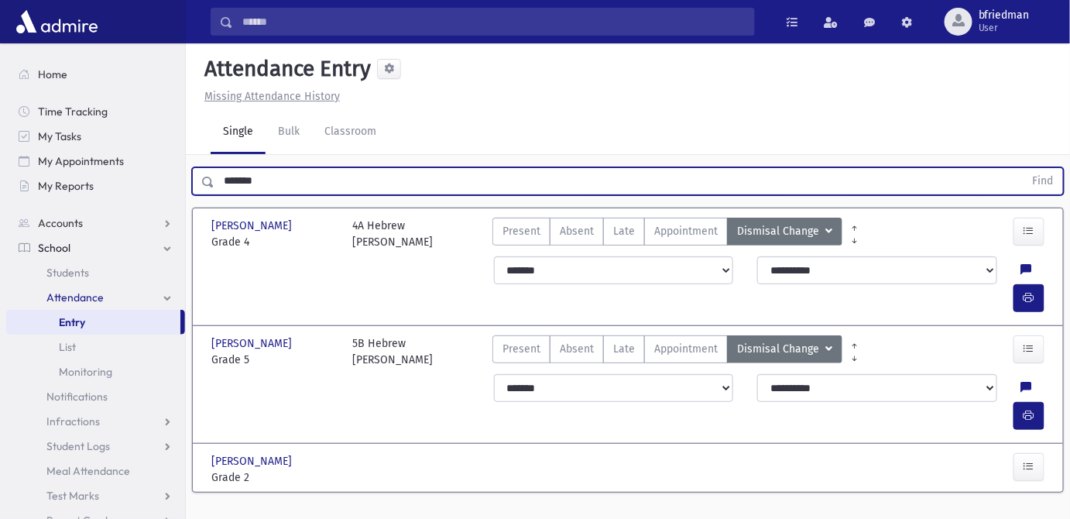
click at [1024, 168] on button "Find" at bounding box center [1043, 181] width 39 height 26
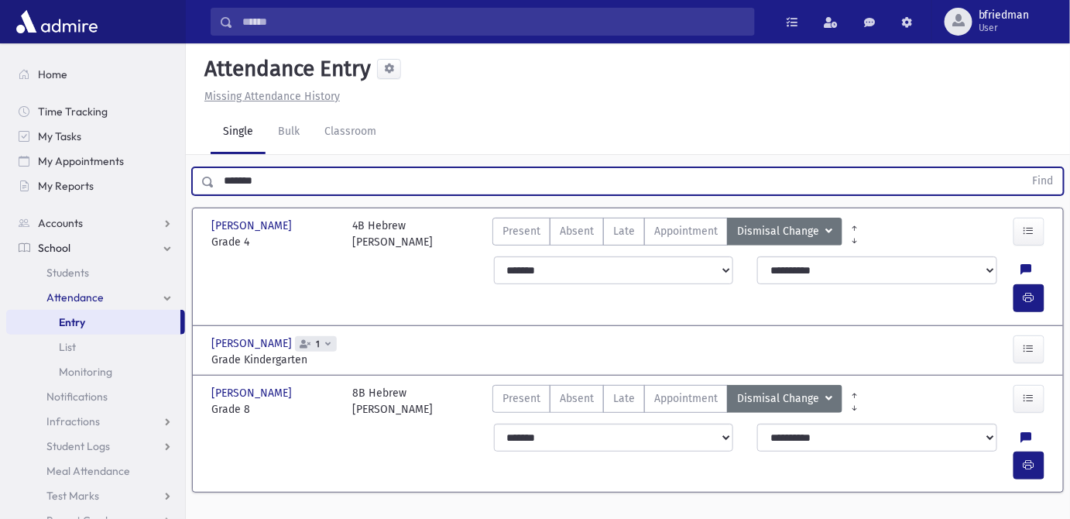
drag, startPoint x: 142, startPoint y: 146, endPoint x: -355, endPoint y: 96, distance: 499.6
click at [0, 96] on html "Search Results All Accounts Students" at bounding box center [535, 259] width 1070 height 519
type input "*****"
click at [1024, 168] on button "Find" at bounding box center [1043, 181] width 39 height 26
